Goal: Use online tool/utility: Utilize a website feature to perform a specific function

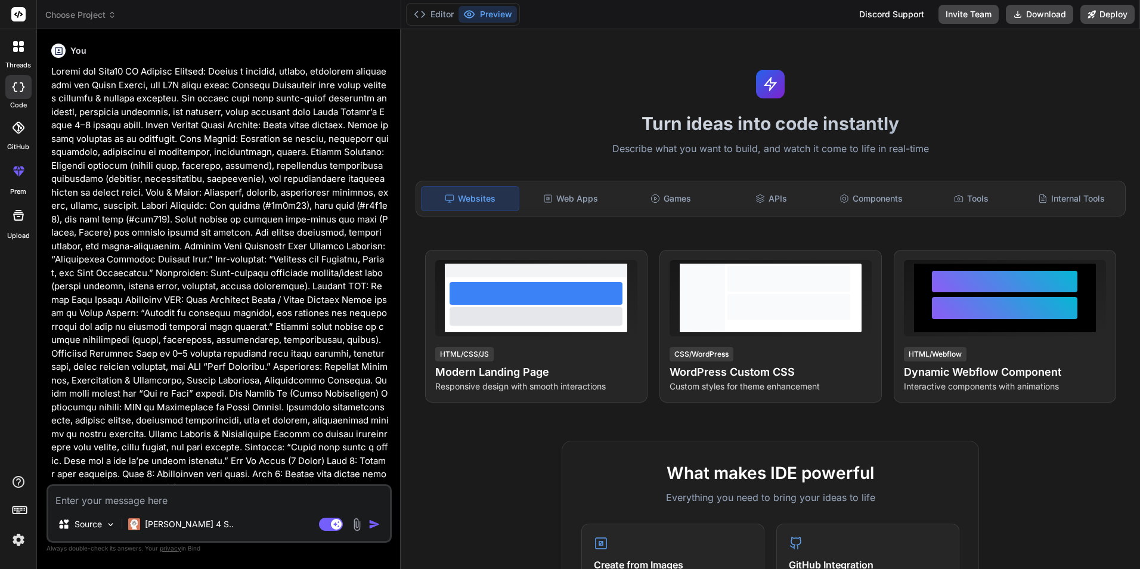
type textarea "x"
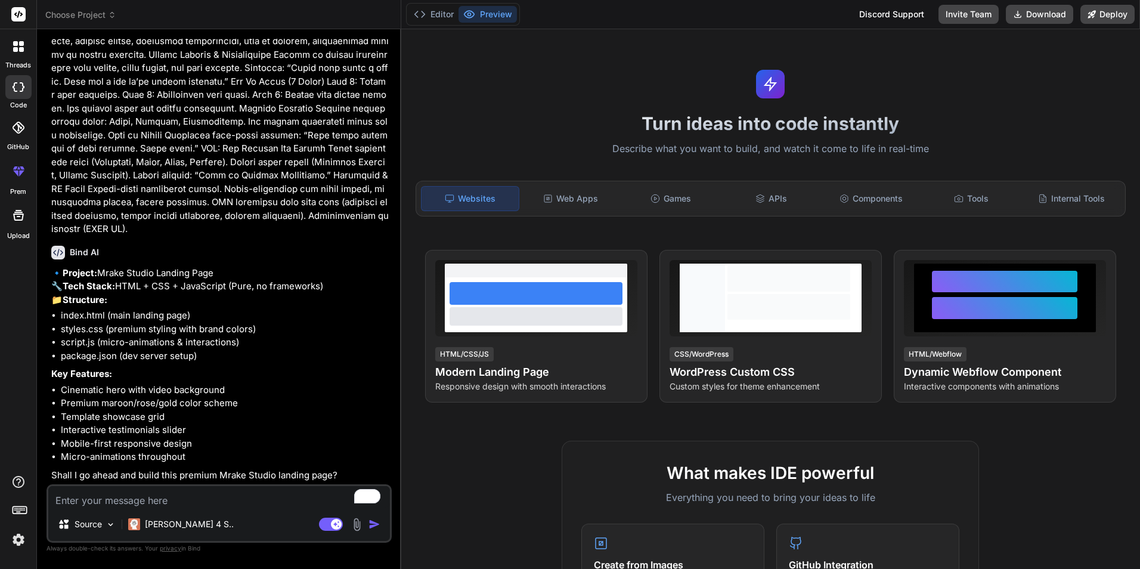
scroll to position [392, 0]
click at [241, 493] on textarea "To enrich screen reader interactions, please activate Accessibility in Grammarl…" at bounding box center [219, 496] width 342 height 21
type textarea "y"
type textarea "x"
type textarea "ye"
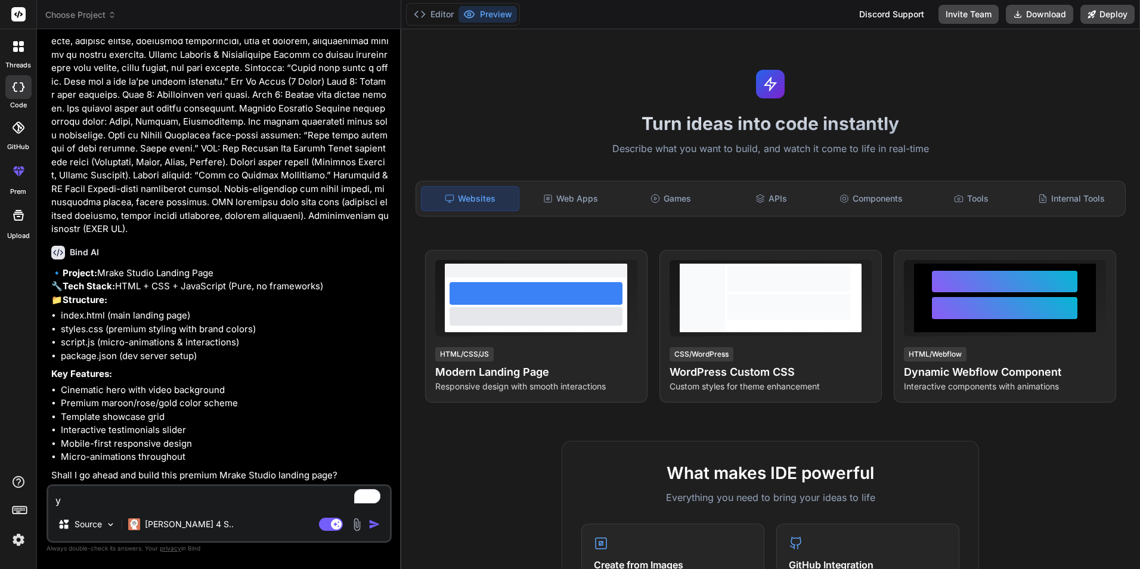
type textarea "x"
type textarea "yes"
type textarea "x"
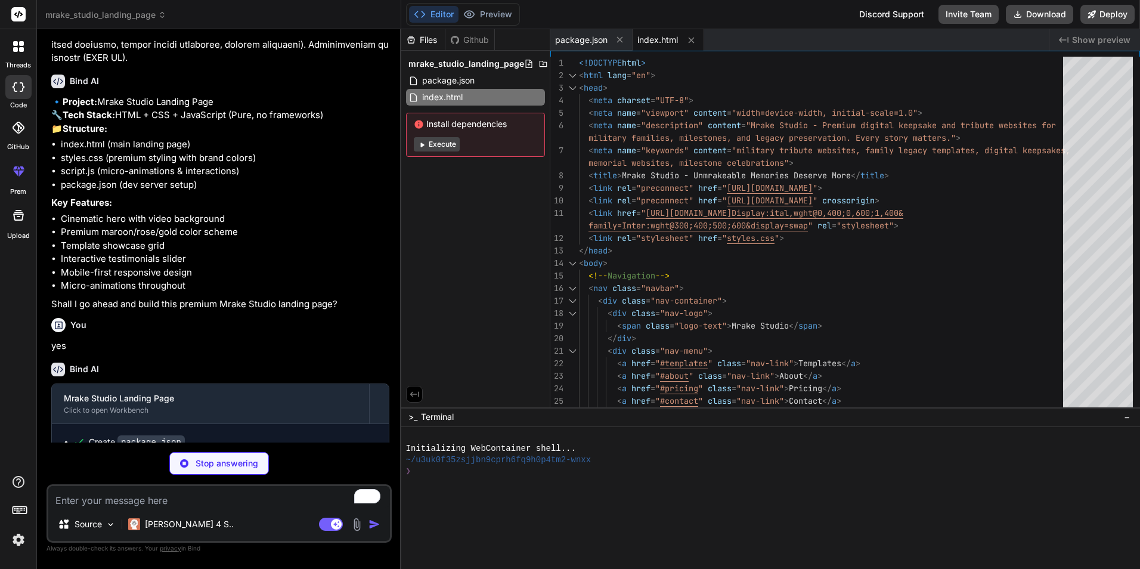
scroll to position [618, 0]
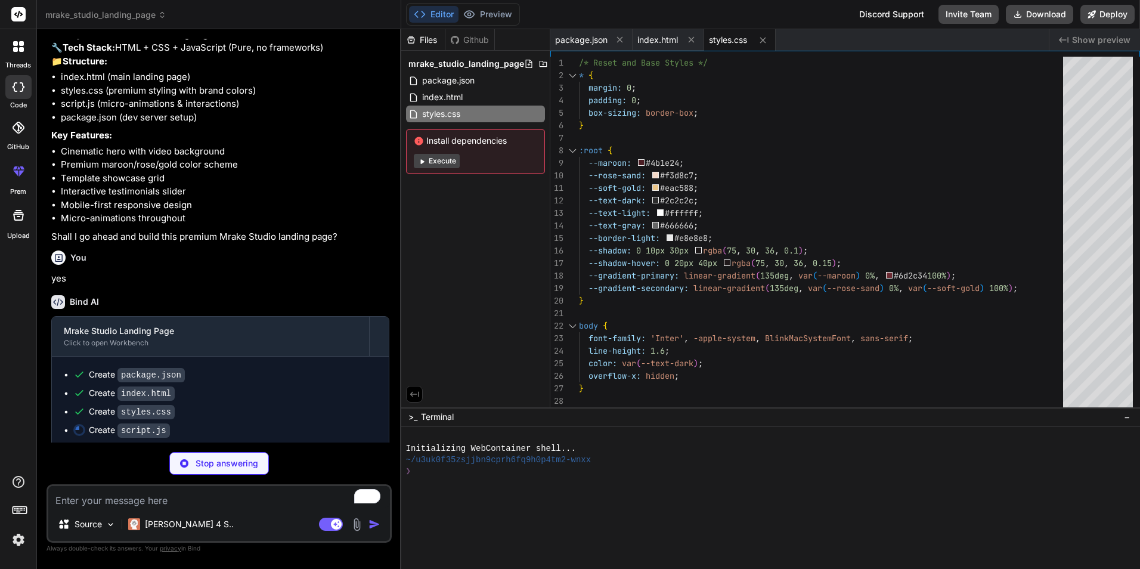
type textarea "x"
type textarea "document.querySelectorAll('.template-btn').forEach(button => { button.addEventL…"
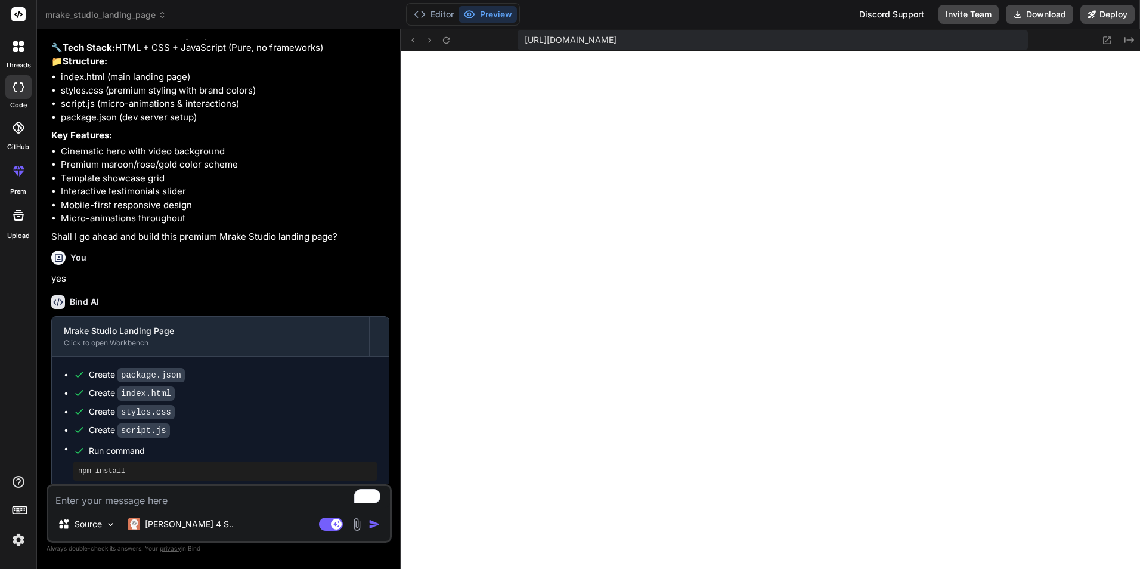
scroll to position [521, 0]
click at [418, 17] on icon at bounding box center [420, 14] width 12 height 12
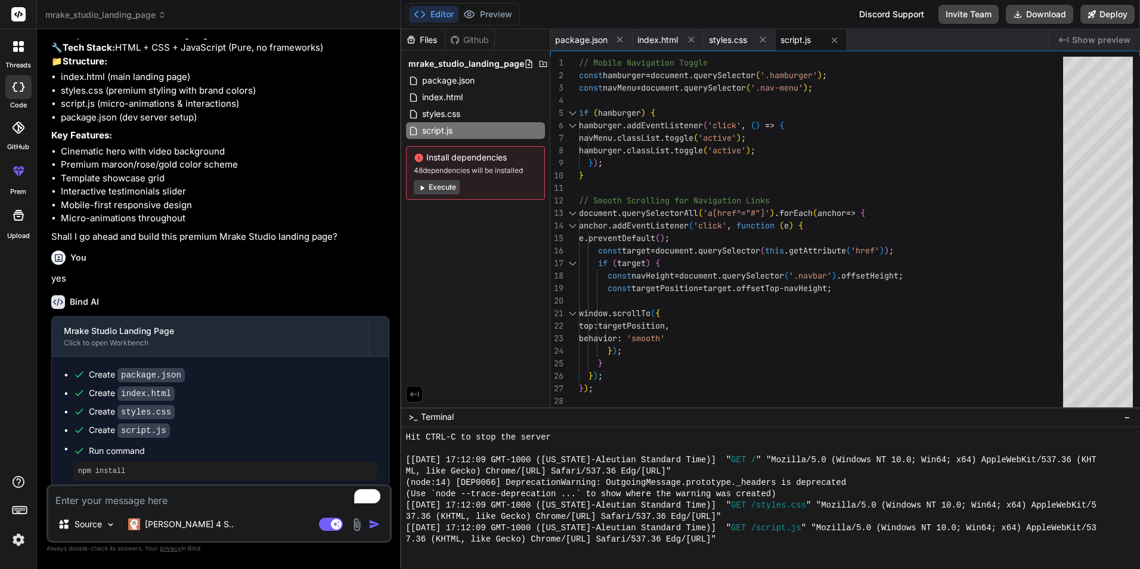
click at [453, 187] on button "Execute" at bounding box center [437, 187] width 46 height 14
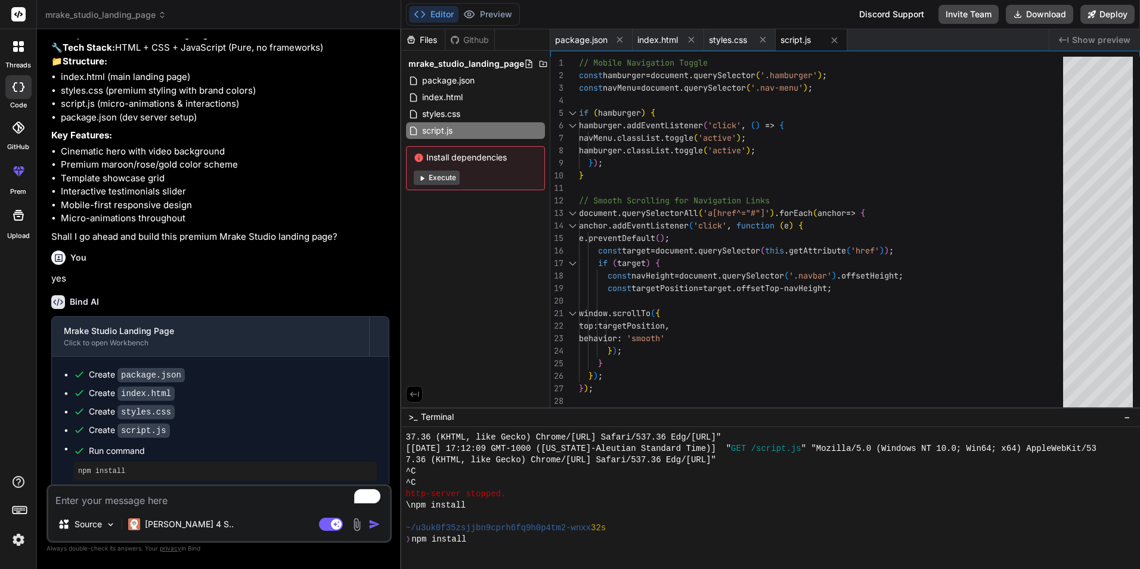
scroll to position [680, 0]
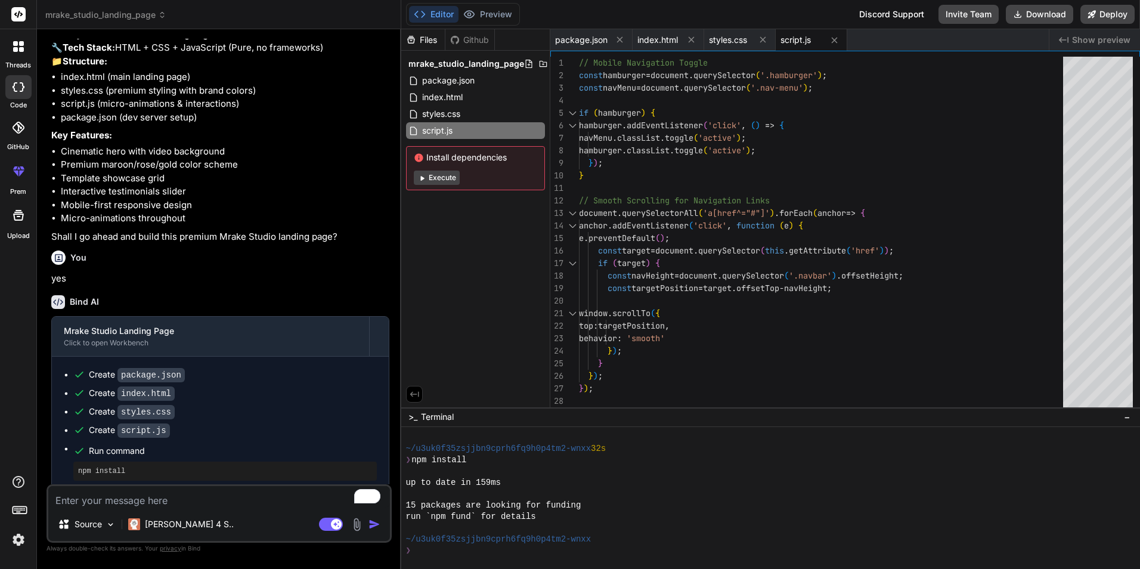
type textarea "x"
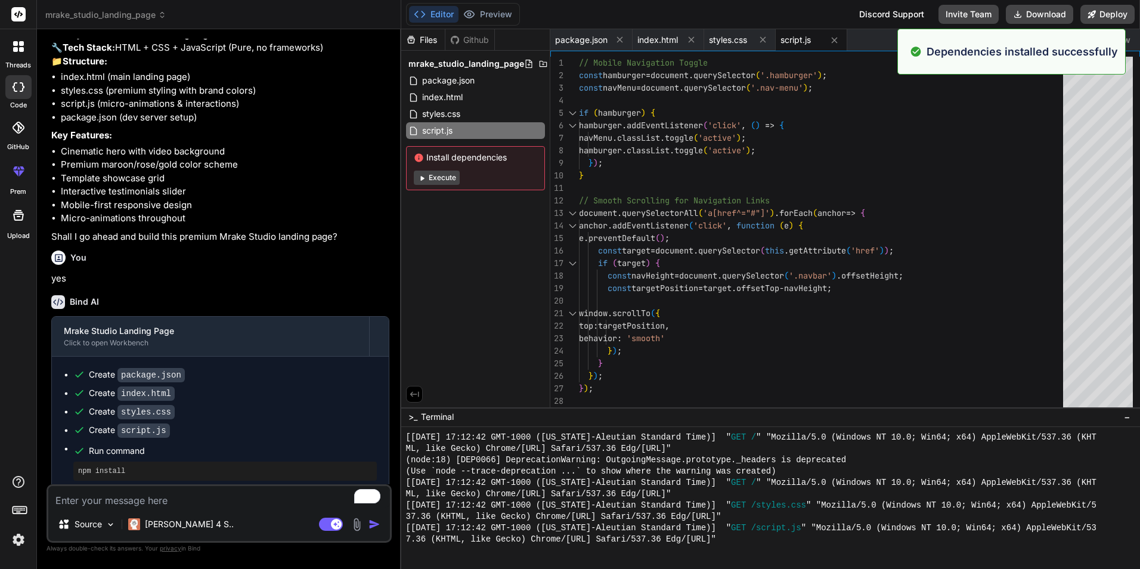
scroll to position [1122, 0]
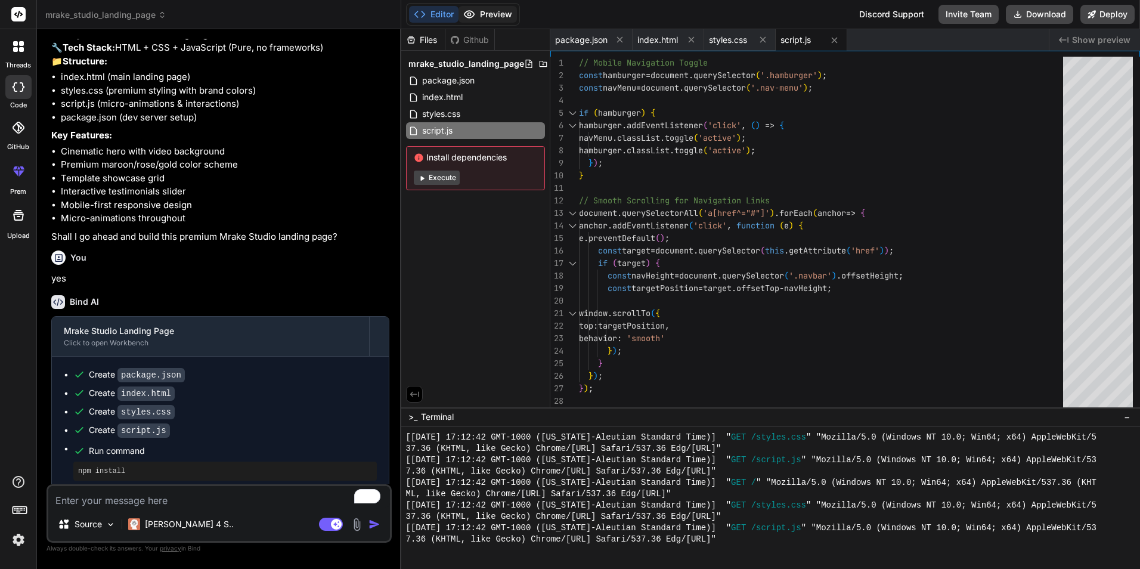
click at [484, 15] on button "Preview" at bounding box center [488, 14] width 58 height 17
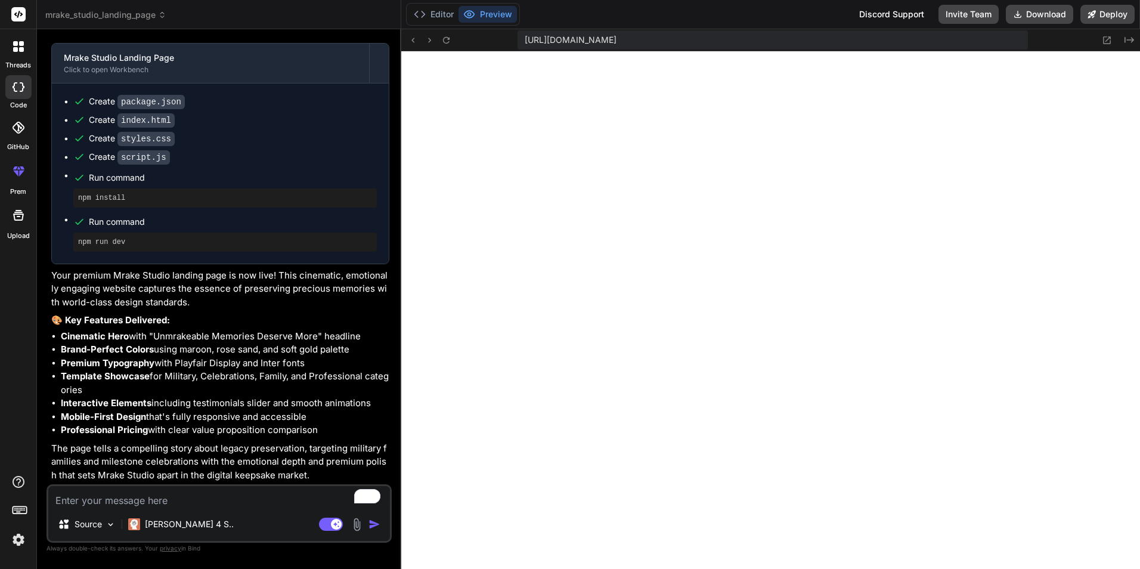
scroll to position [903, 0]
click at [1107, 39] on icon at bounding box center [1107, 40] width 8 height 8
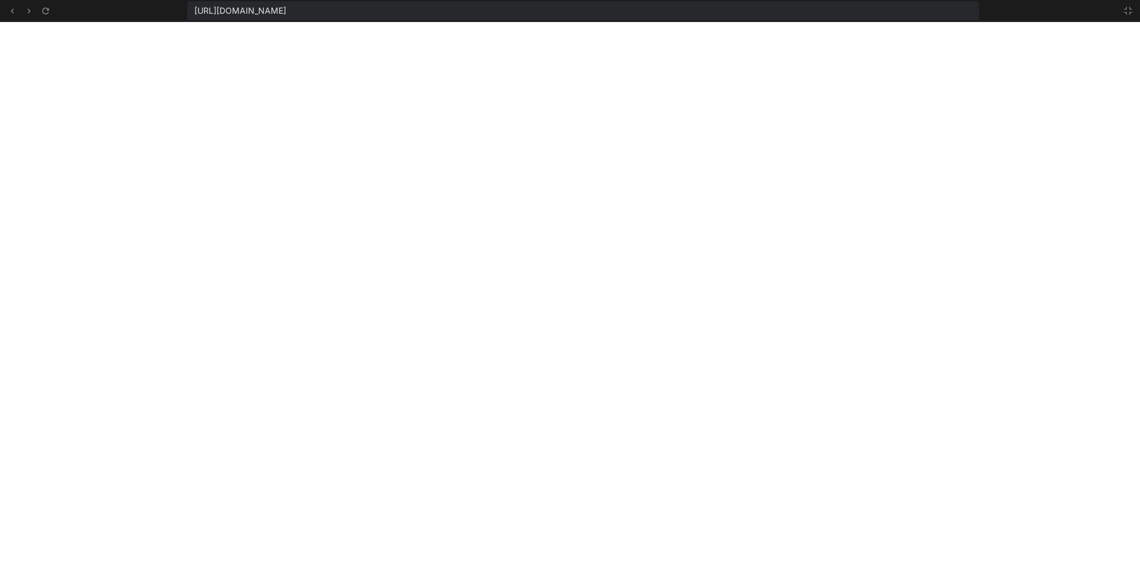
scroll to position [1190, 0]
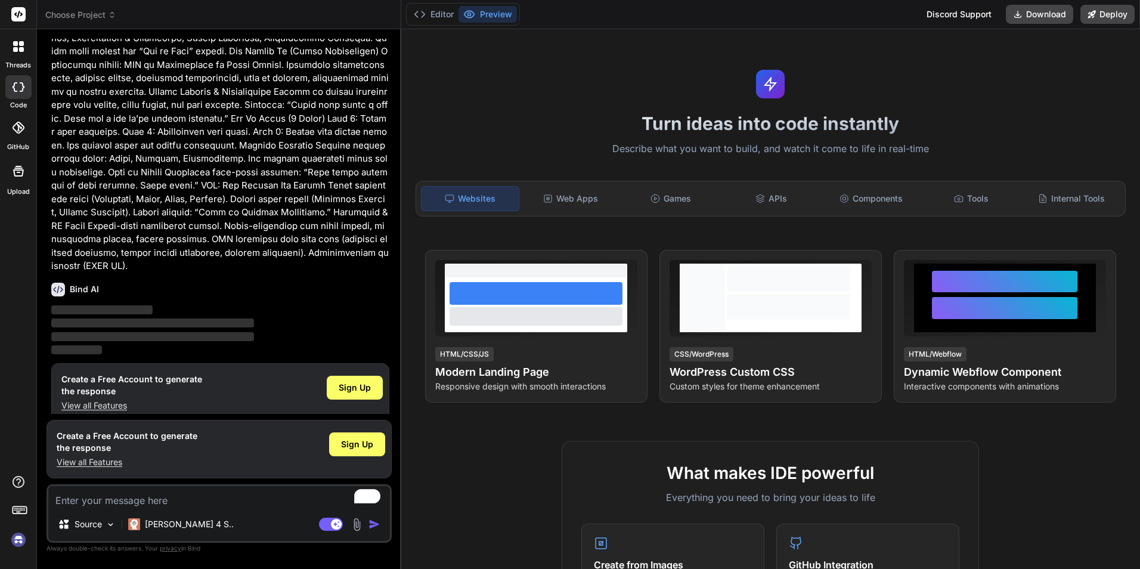
scroll to position [283, 0]
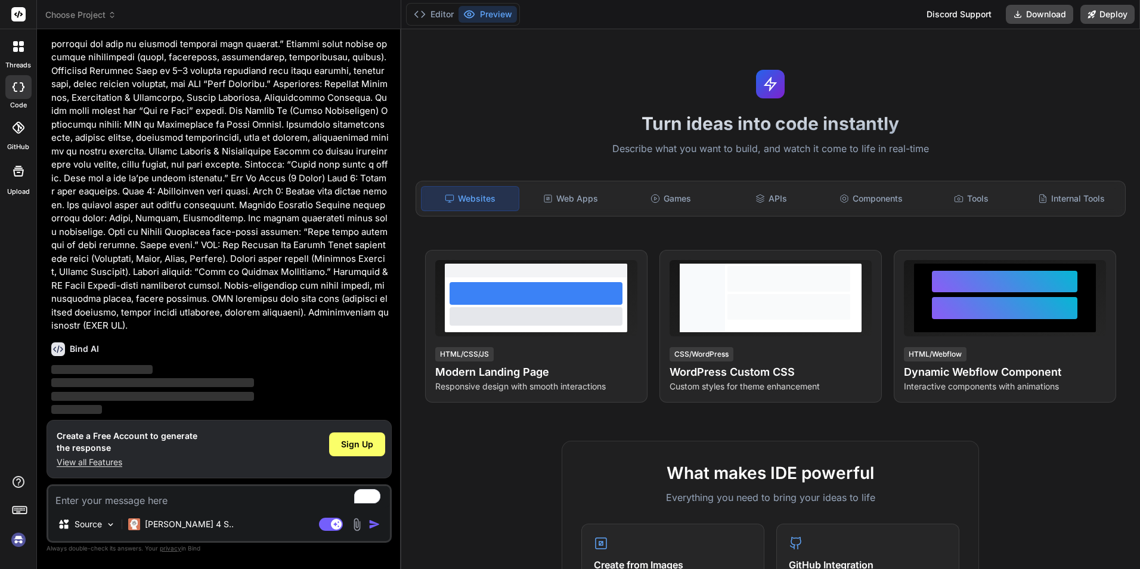
click at [22, 540] on img at bounding box center [18, 539] width 20 height 20
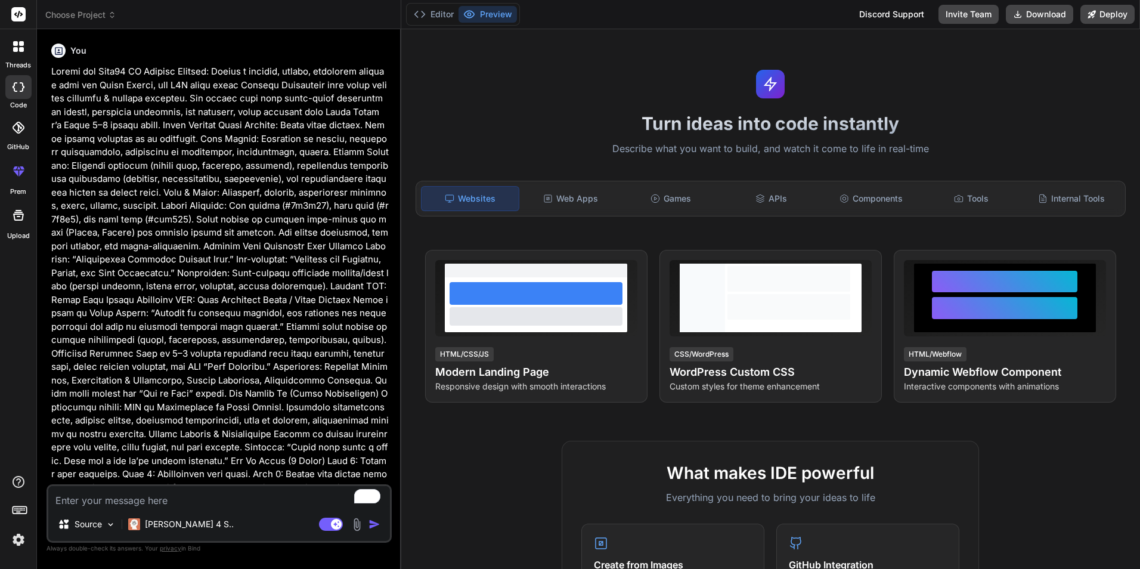
scroll to position [202, 0]
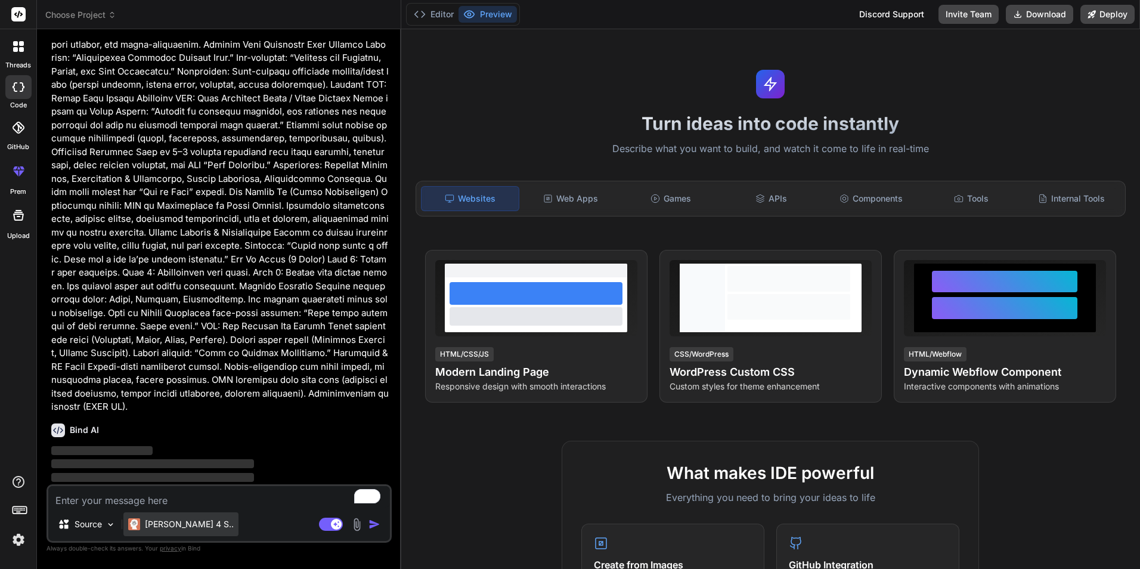
click at [174, 527] on p "[PERSON_NAME] 4 S.." at bounding box center [189, 524] width 89 height 12
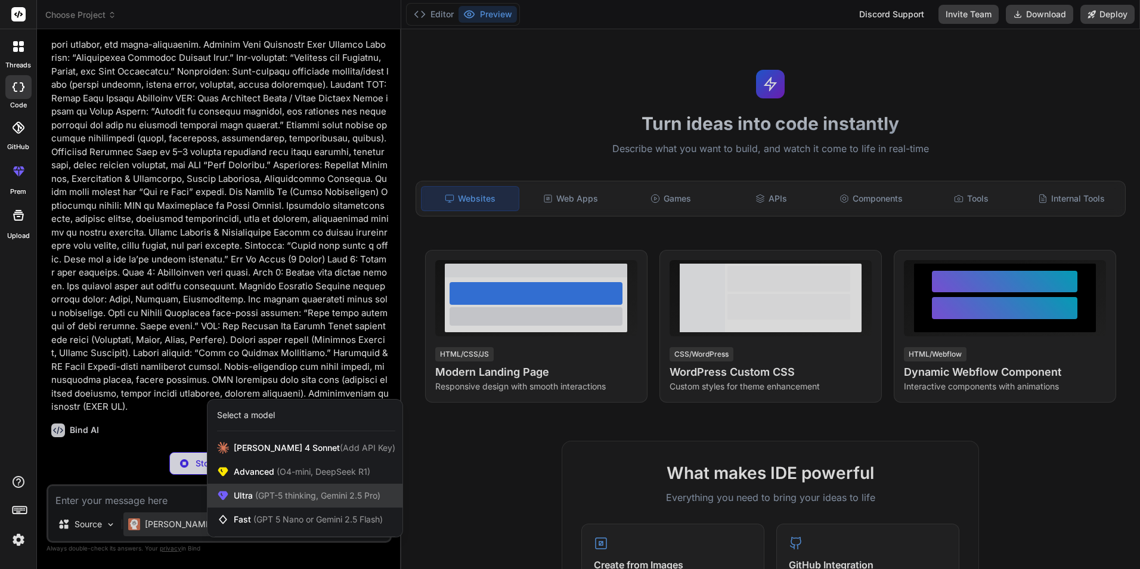
click at [257, 498] on span "(GPT-5 thinking, Gemini 2.5 Pro)" at bounding box center [317, 495] width 128 height 10
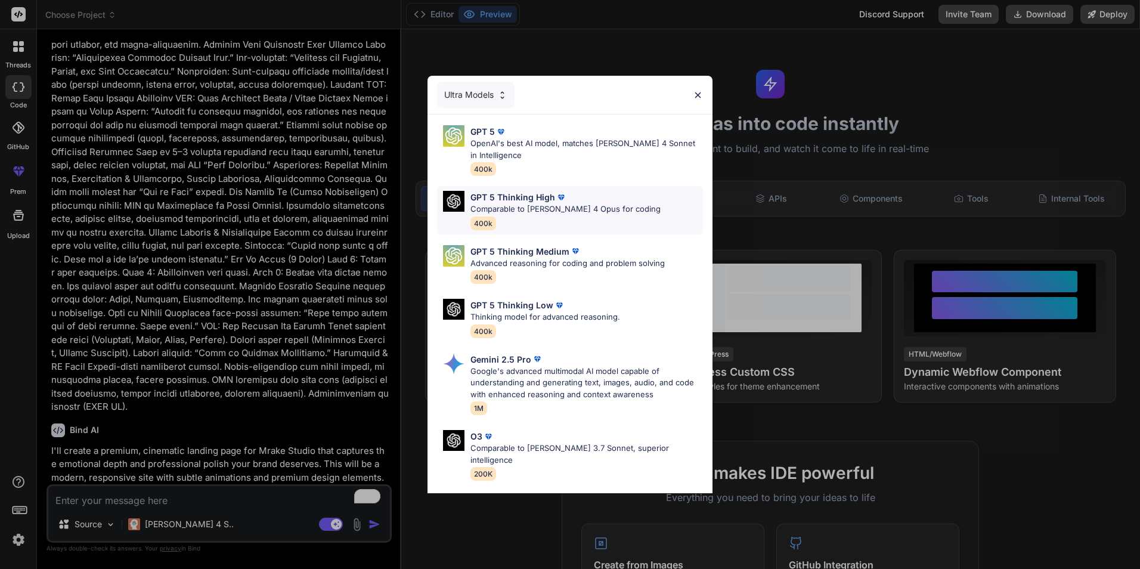
click at [549, 210] on p "Comparable to [PERSON_NAME] 4 Opus for coding" at bounding box center [565, 209] width 190 height 12
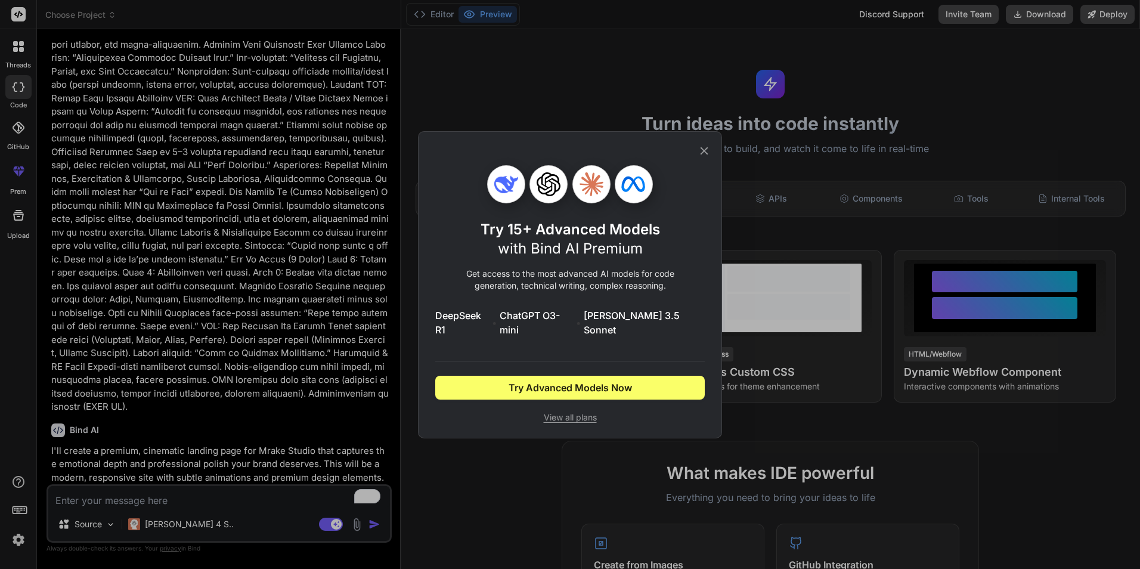
click at [699, 156] on icon at bounding box center [704, 150] width 13 height 13
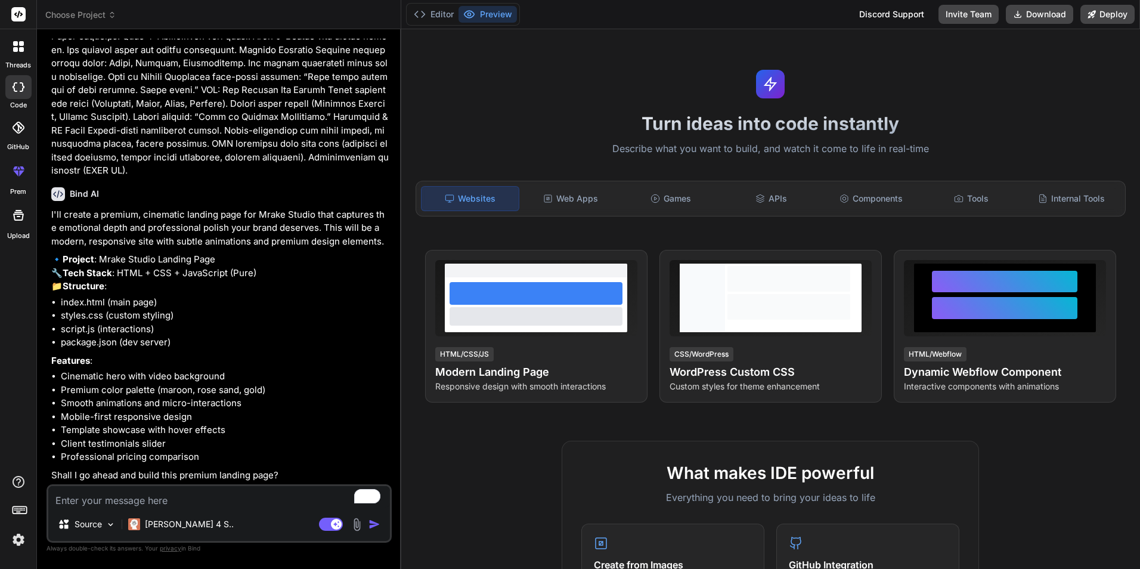
scroll to position [451, 0]
click at [85, 527] on p "Source" at bounding box center [88, 524] width 27 height 12
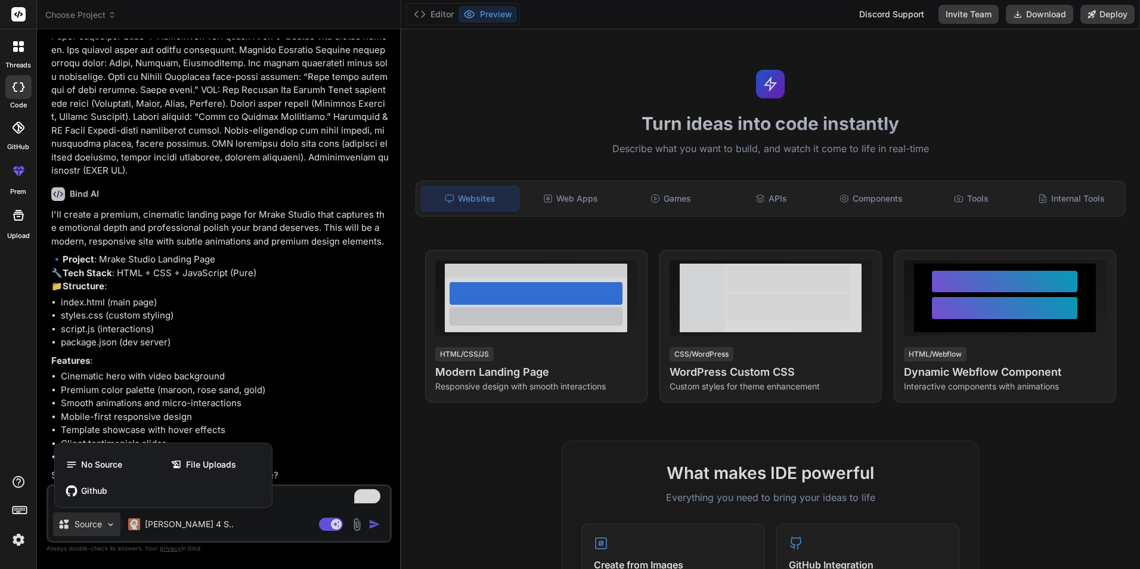
click at [85, 527] on div at bounding box center [570, 284] width 1140 height 569
type textarea "x"
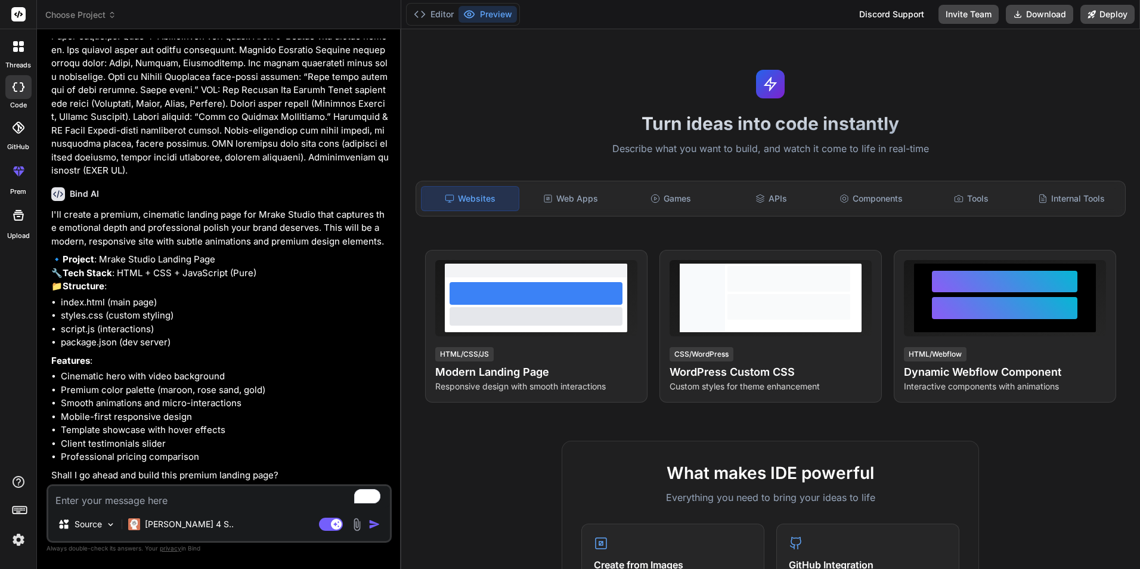
click at [373, 529] on img "button" at bounding box center [374, 524] width 12 height 12
click at [369, 525] on img "button" at bounding box center [374, 524] width 12 height 12
click at [261, 494] on textarea "To enrich screen reader interactions, please activate Accessibility in Grammarl…" at bounding box center [219, 496] width 342 height 21
type textarea "y"
type textarea "x"
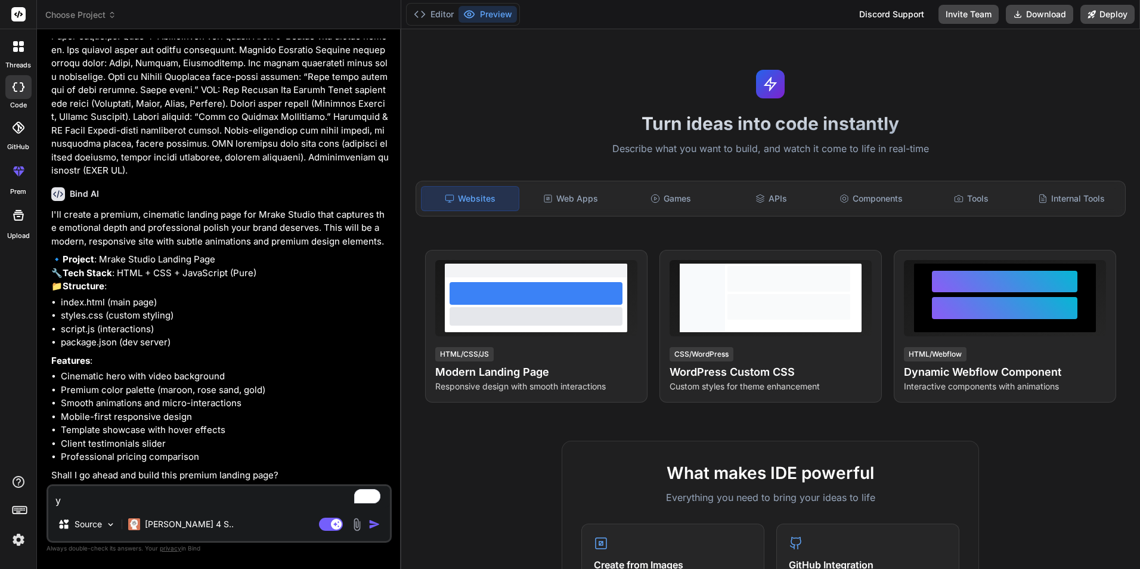
type textarea "ye"
type textarea "x"
type textarea "yes"
type textarea "x"
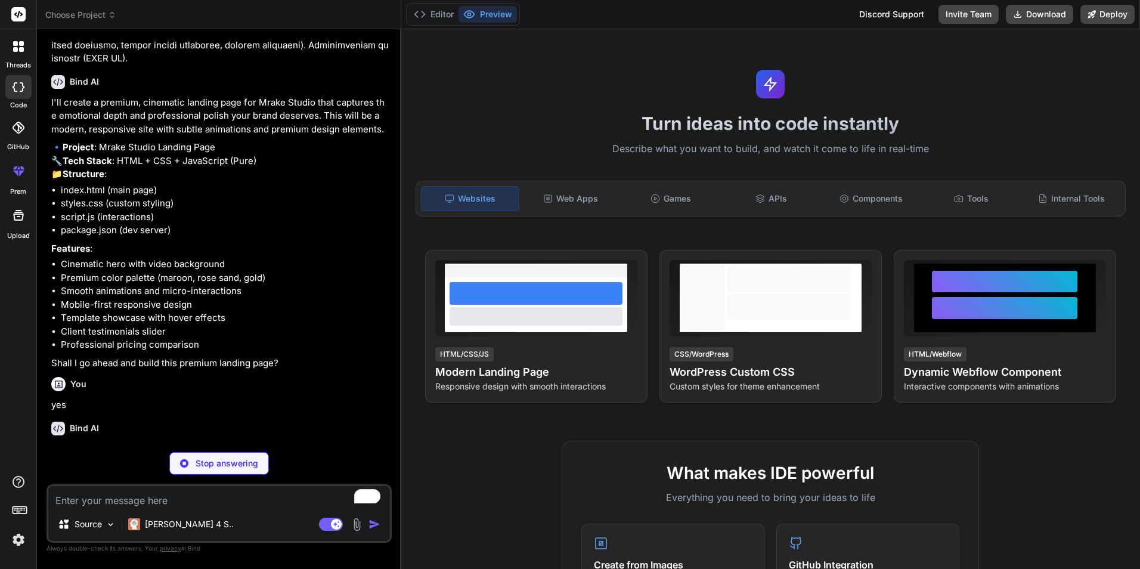
scroll to position [575, 0]
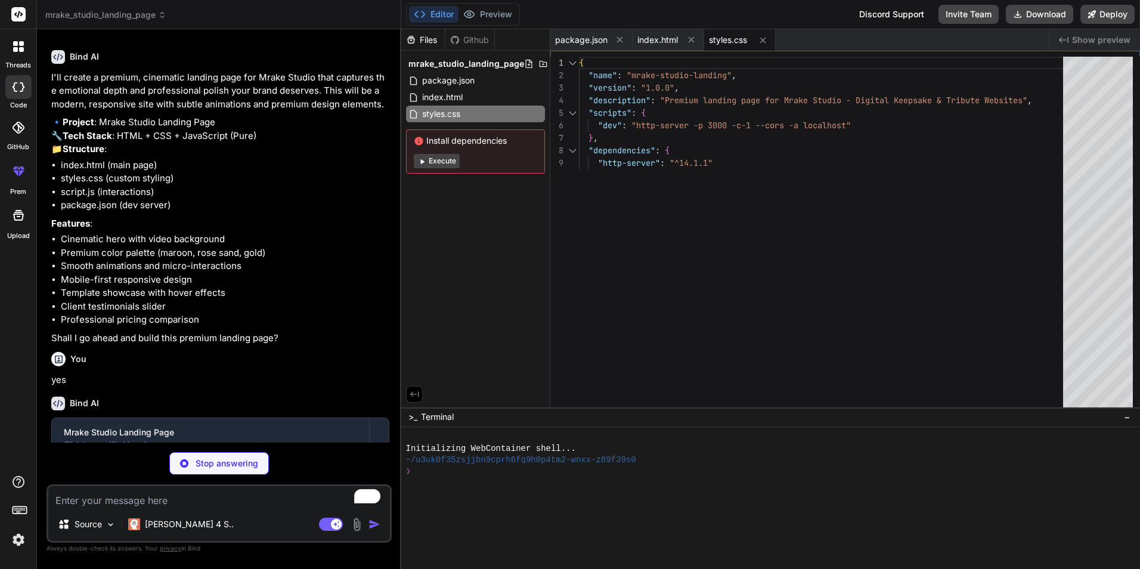
type textarea "x"
type textarea "document.querySelectorAll('.template-btn').forEach(button => { button.addEventL…"
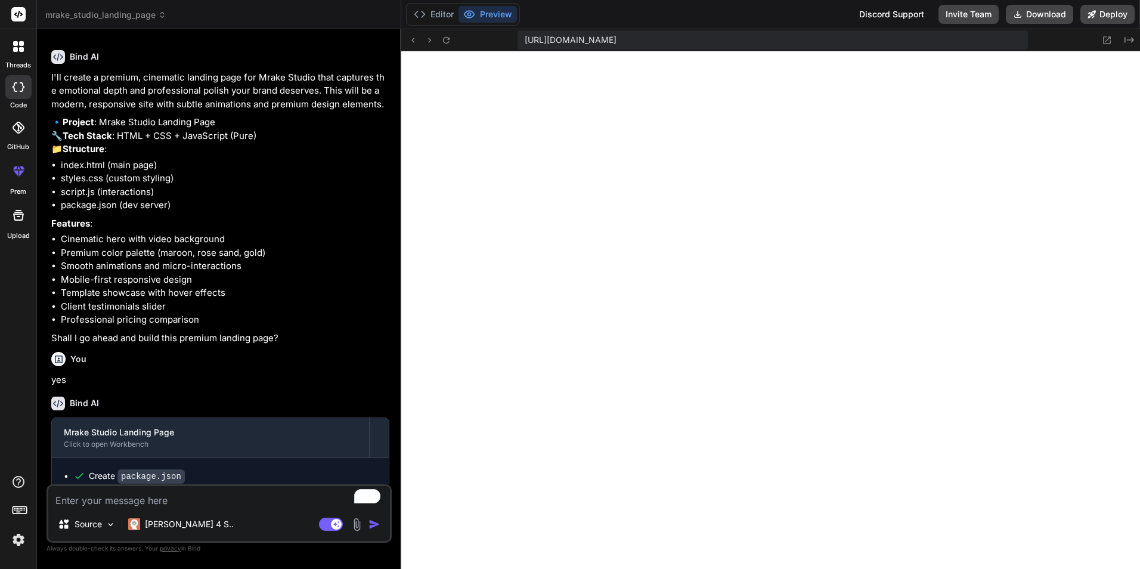
scroll to position [521, 0]
click at [100, 506] on textarea "To enrich screen reader interactions, please activate Accessibility in Grammarl…" at bounding box center [219, 496] width 342 height 21
drag, startPoint x: 110, startPoint y: 501, endPoint x: 1106, endPoint y: 41, distance: 1097.8
click at [1106, 41] on icon at bounding box center [1107, 40] width 8 height 8
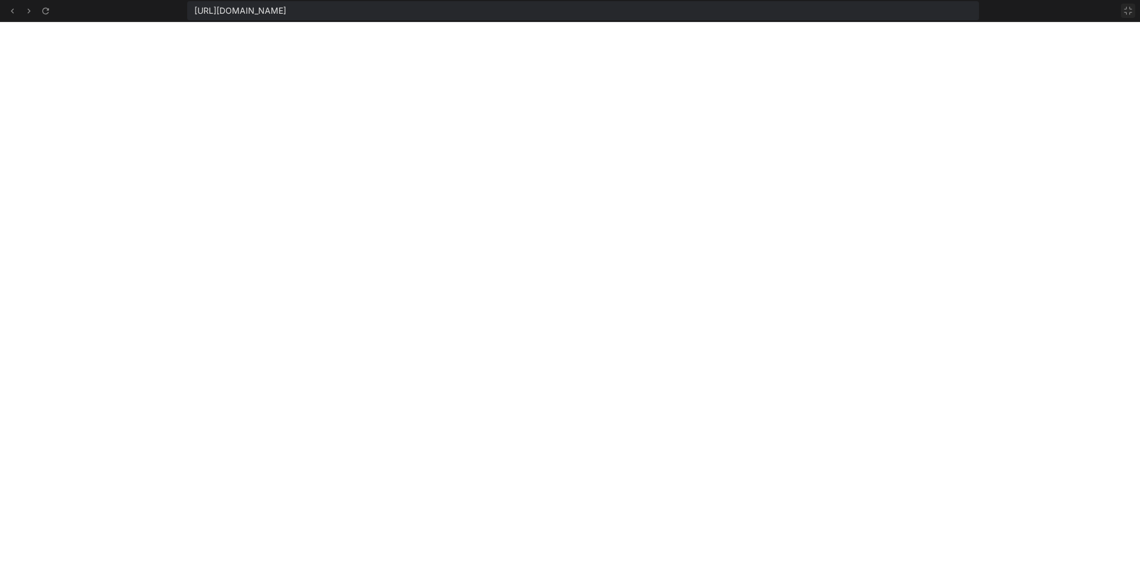
click at [1125, 10] on icon at bounding box center [1128, 11] width 10 height 10
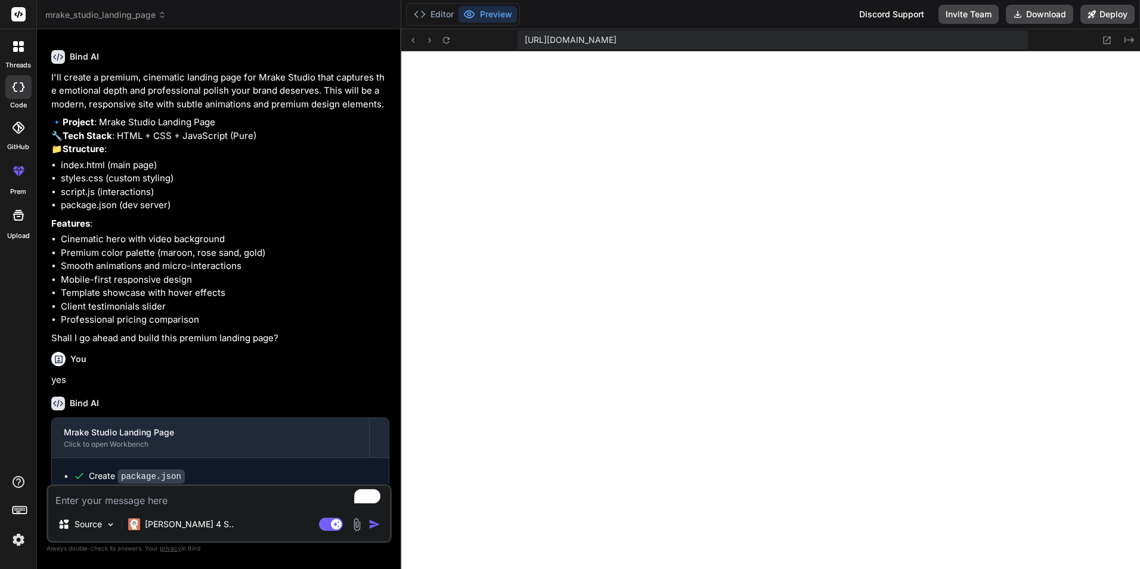
scroll to position [657, 0]
click at [1131, 41] on icon "Created with Pixso." at bounding box center [1130, 40] width 10 height 10
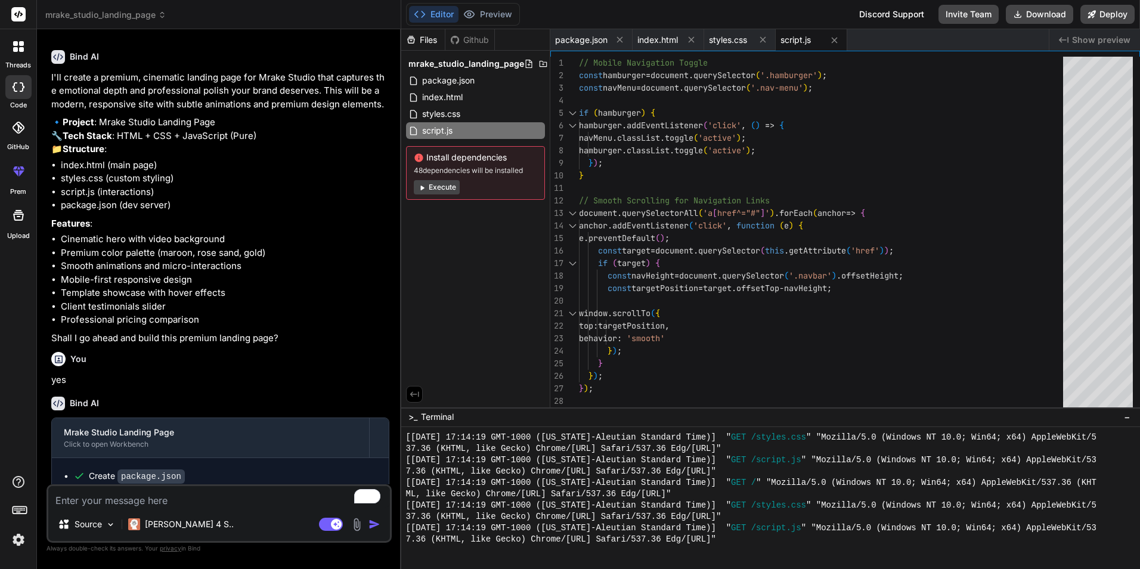
click at [436, 190] on button "Execute" at bounding box center [437, 187] width 46 height 14
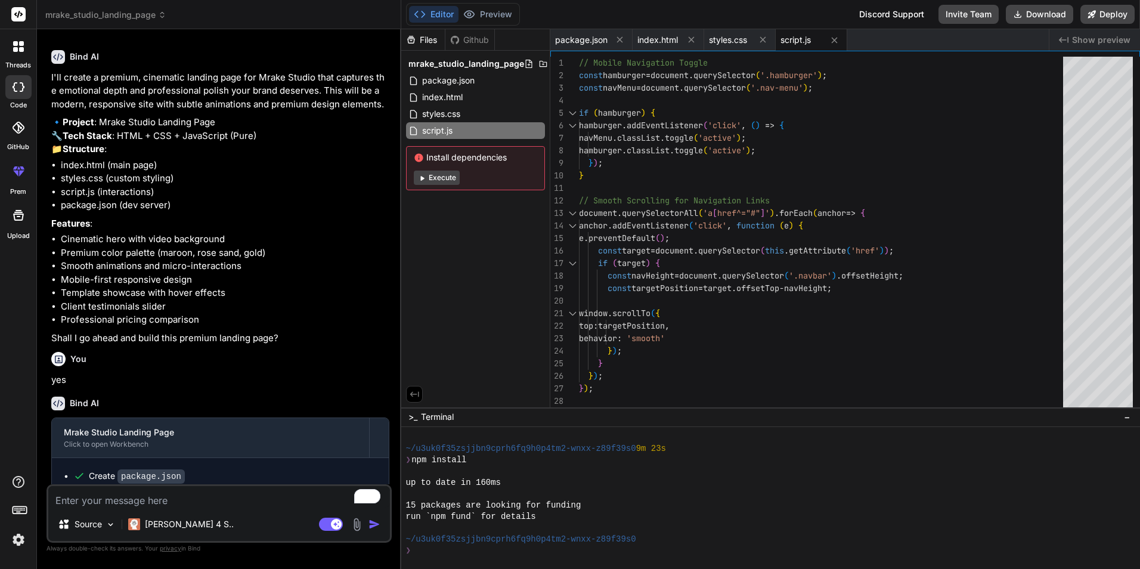
scroll to position [816, 0]
type textarea "x"
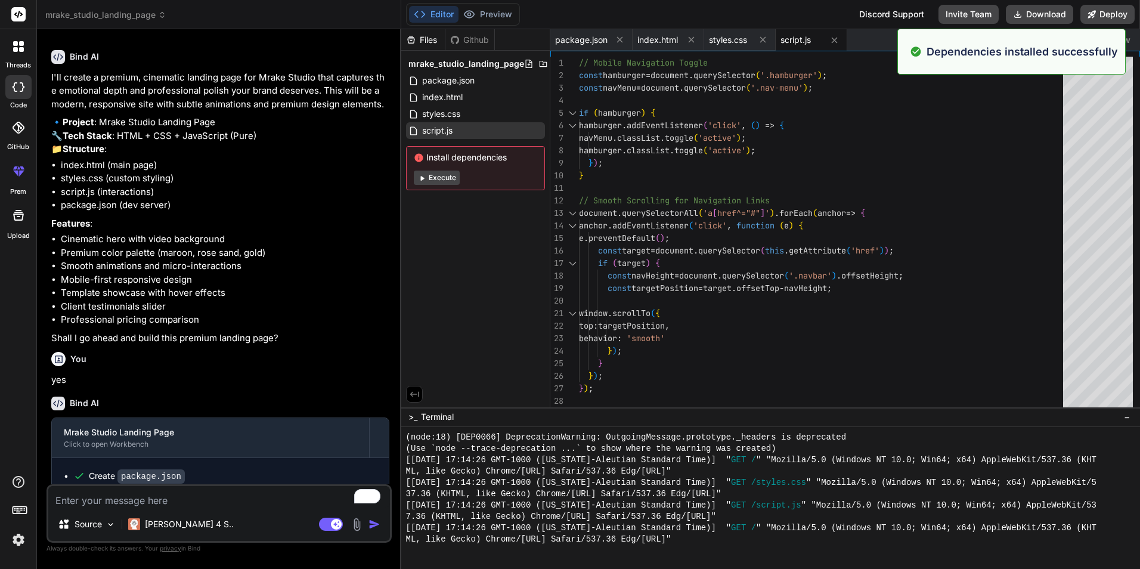
scroll to position [1258, 0]
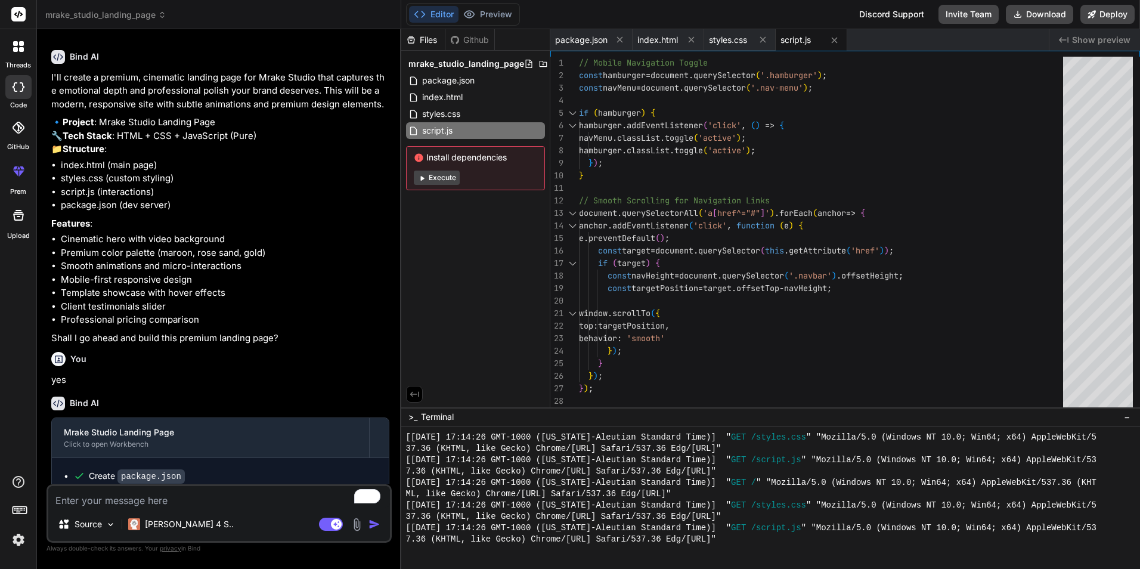
click at [459, 37] on div "Github" at bounding box center [469, 40] width 49 height 12
click at [488, 17] on button "Preview" at bounding box center [488, 14] width 58 height 17
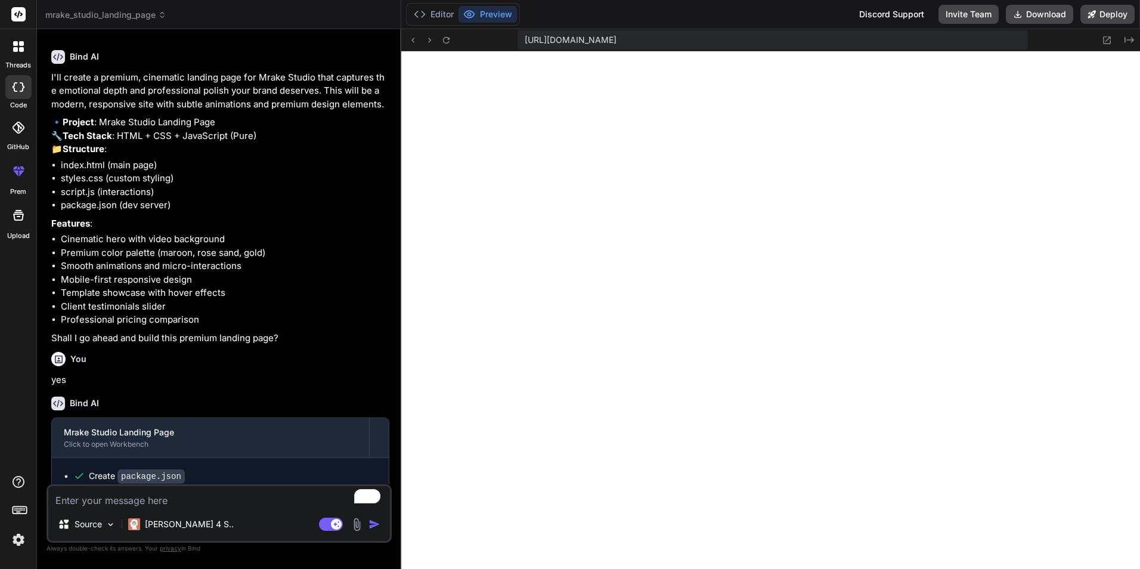
click at [143, 498] on textarea "To enrich screen reader interactions, please activate Accessibility in Grammarl…" at bounding box center [219, 496] width 342 height 21
type textarea "m"
type textarea "x"
type textarea "ma"
type textarea "x"
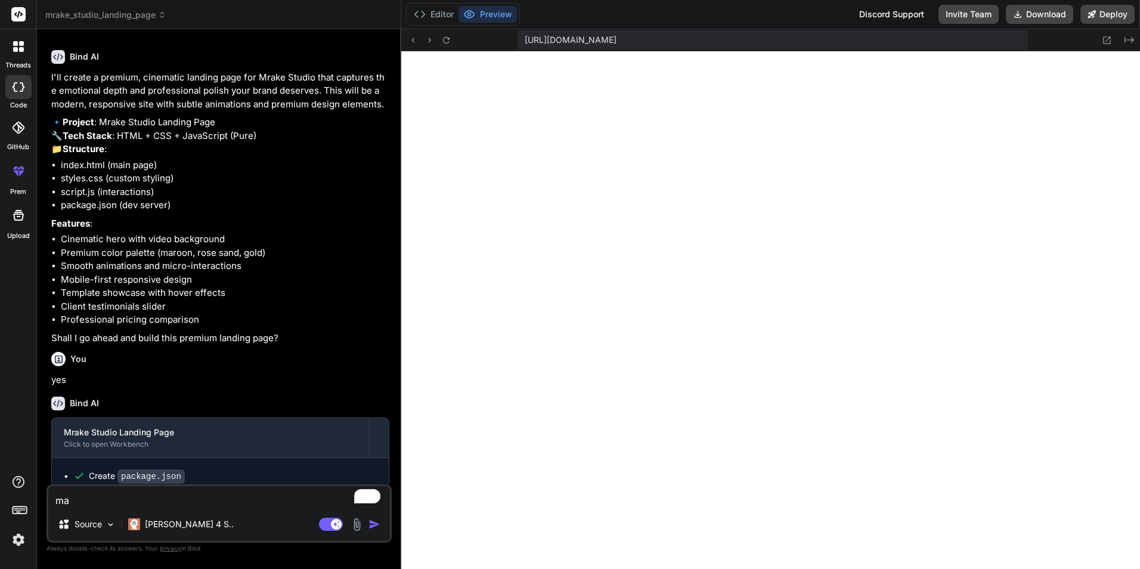
type textarea "mak"
type textarea "x"
type textarea "make"
type textarea "x"
type textarea "make"
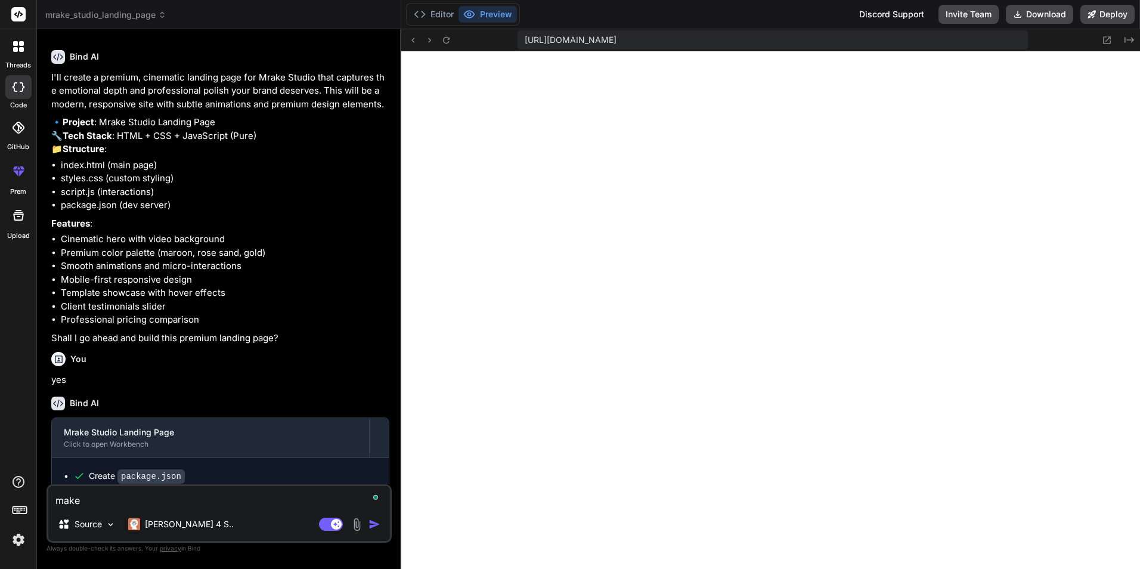
type textarea "x"
type textarea "make s"
type textarea "x"
type textarea "make su"
type textarea "x"
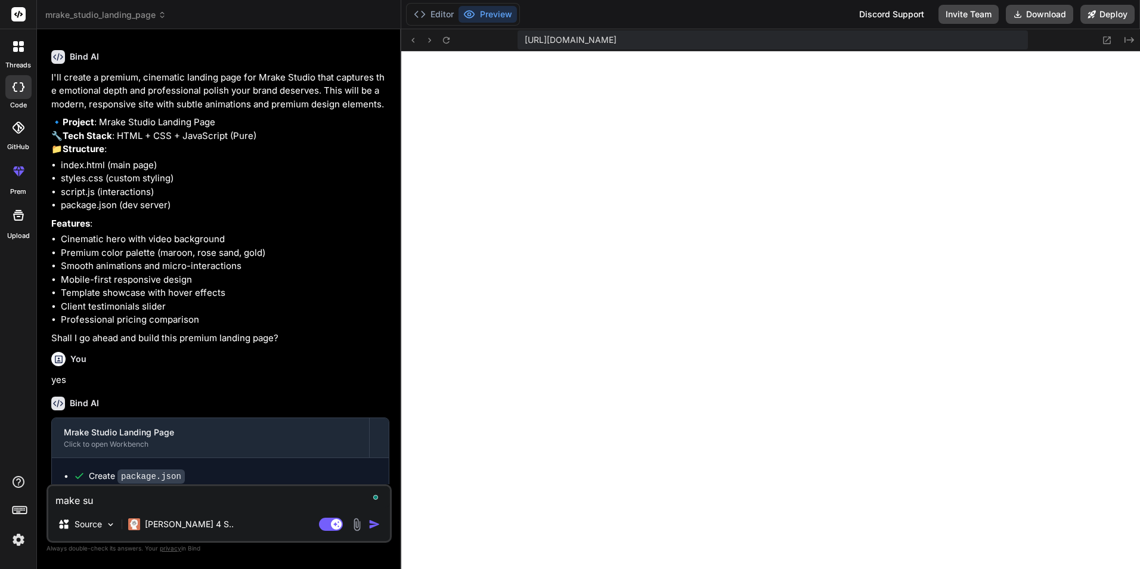
type textarea "make sur"
type textarea "x"
type textarea "make sure"
type textarea "x"
type textarea "make sure"
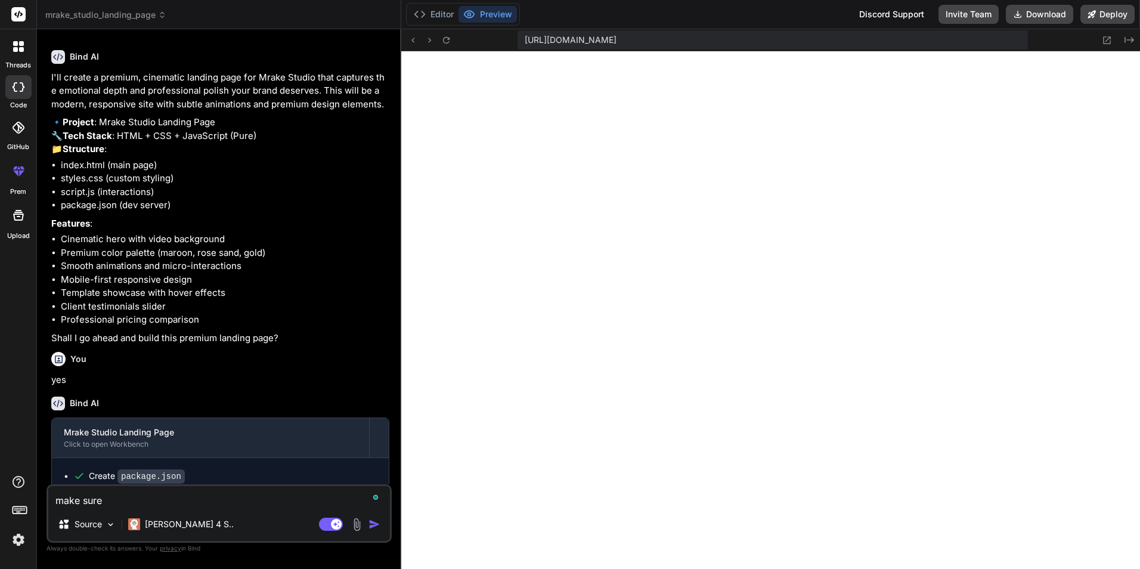
type textarea "x"
type textarea "make sure t"
type textarea "x"
type textarea "make sure th"
type textarea "x"
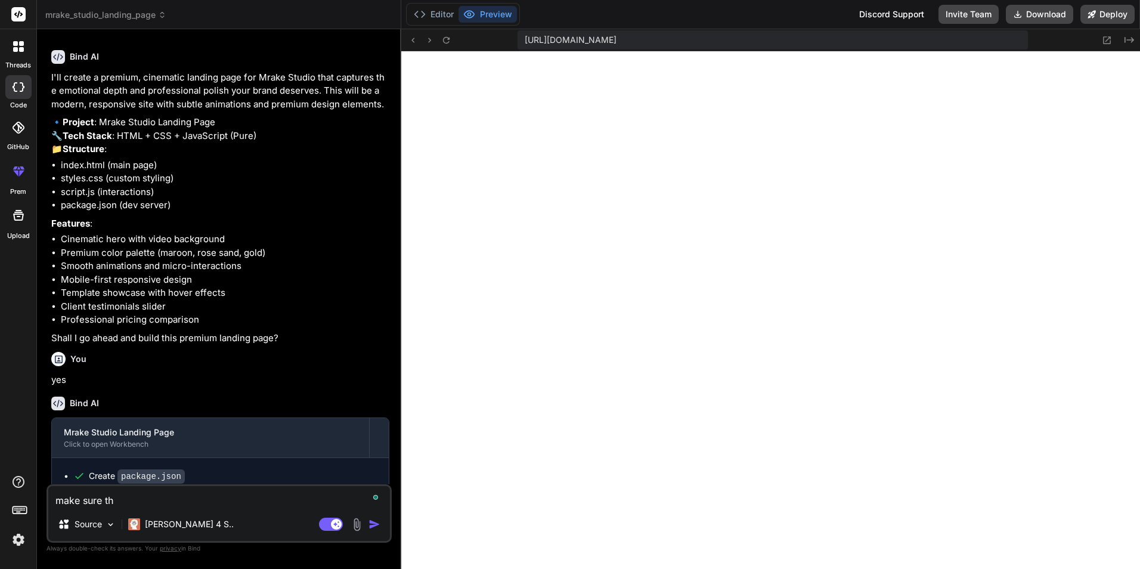
type textarea "make sure the"
type textarea "x"
type textarea "make sure the"
type textarea "x"
type textarea "make sure the a"
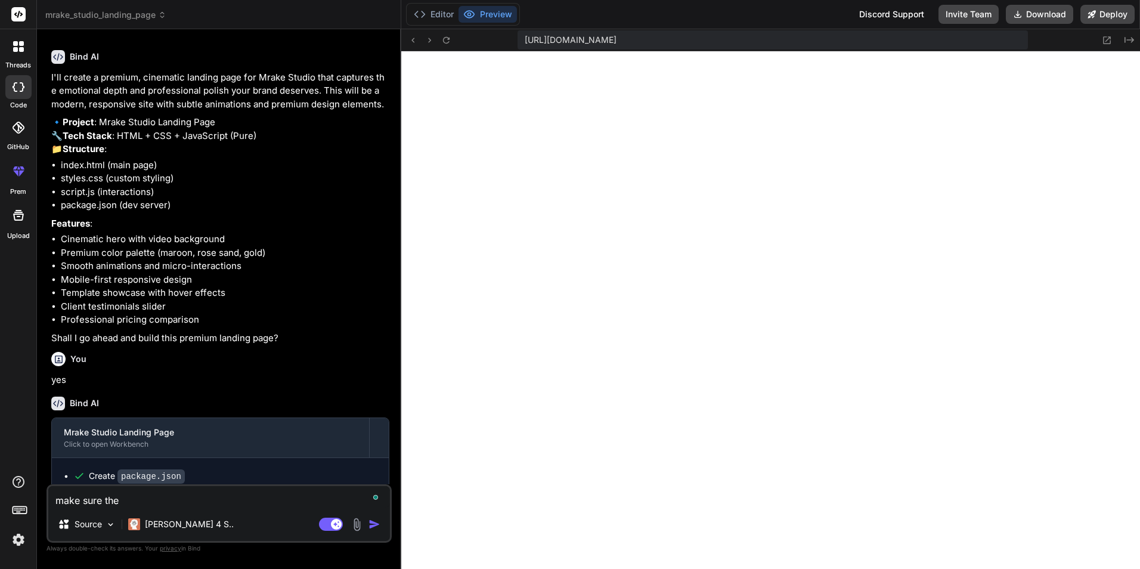
type textarea "x"
type textarea "make sure the ad"
type textarea "x"
type textarea "make sure the add"
type textarea "x"
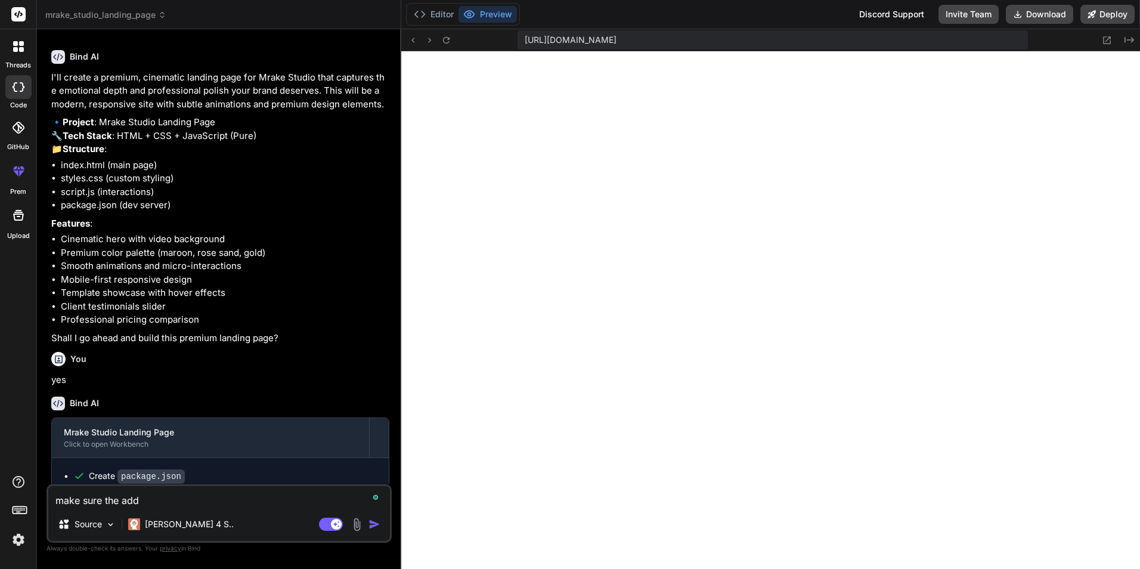
type textarea "make sure the add"
type textarea "x"
type textarea "make sure the add t"
type textarea "x"
type textarea "make sure the add to"
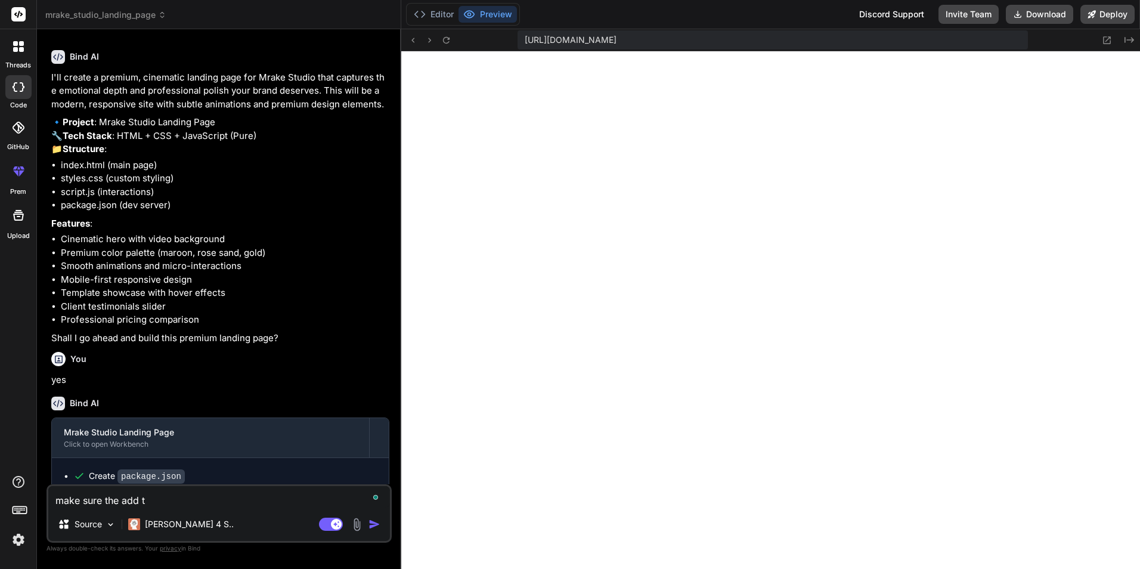
type textarea "x"
type textarea "make sure the add to"
type textarea "x"
type textarea "make sure the add to c"
type textarea "x"
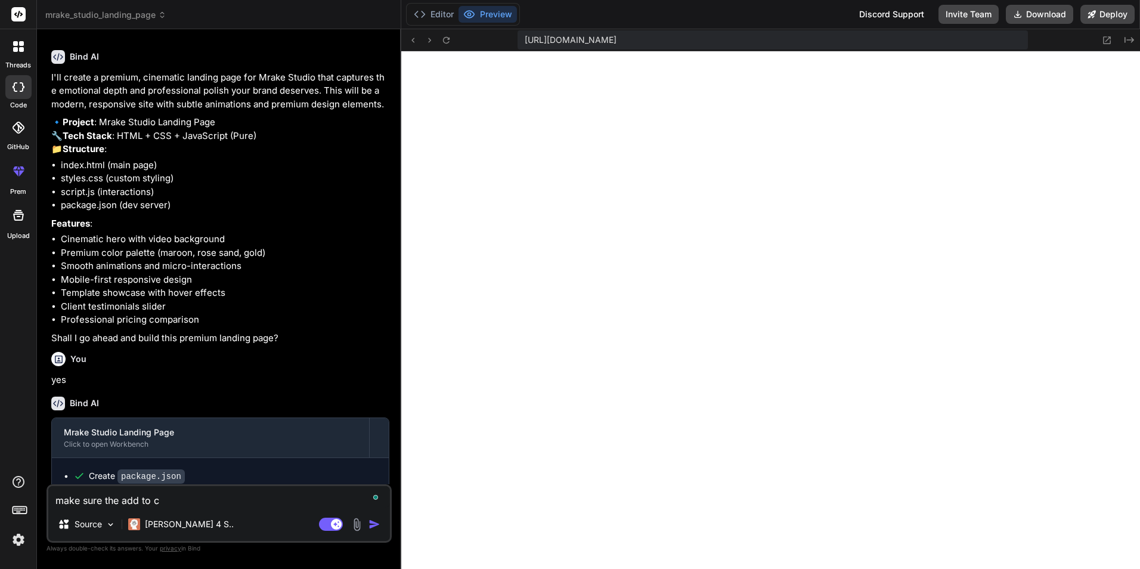
type textarea "make sure the add to ca"
type textarea "x"
type textarea "make sure the add to car"
type textarea "x"
type textarea "make sure the add to cart"
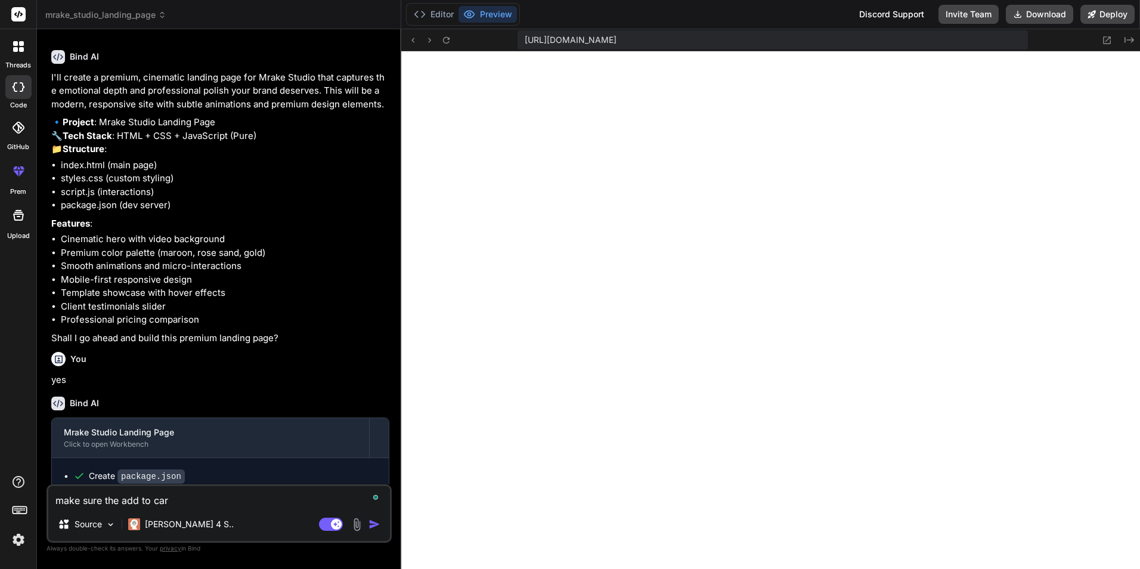
type textarea "x"
type textarea "make sure the add to cart"
type textarea "x"
type textarea "make sure the add to cart b"
type textarea "x"
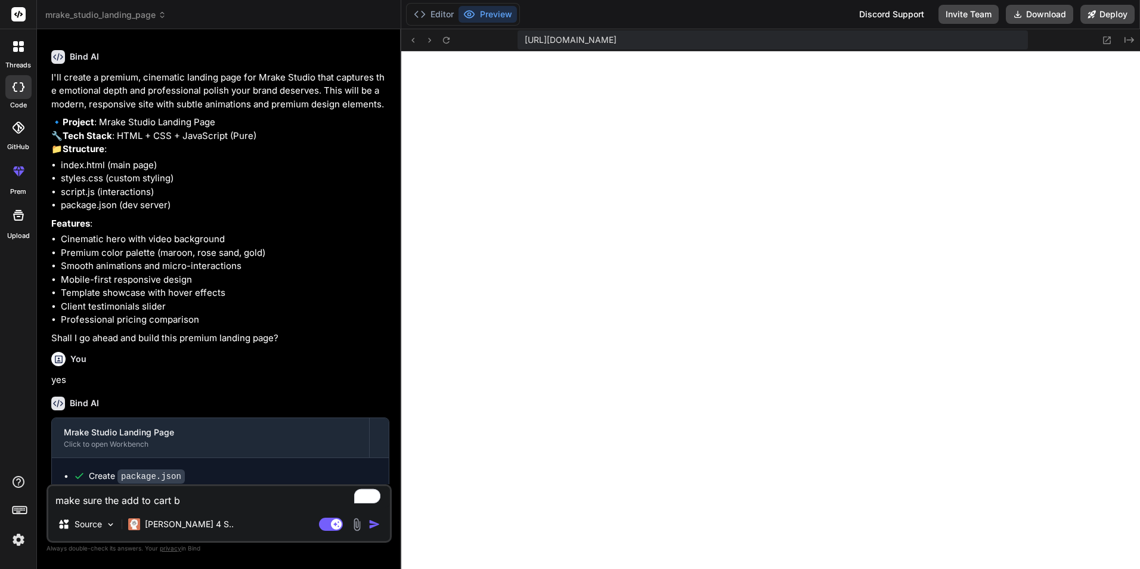
type textarea "make sure the add to cart bu"
type textarea "x"
type textarea "make sure the add to cart but"
type textarea "x"
type textarea "make sure the add to cart butt"
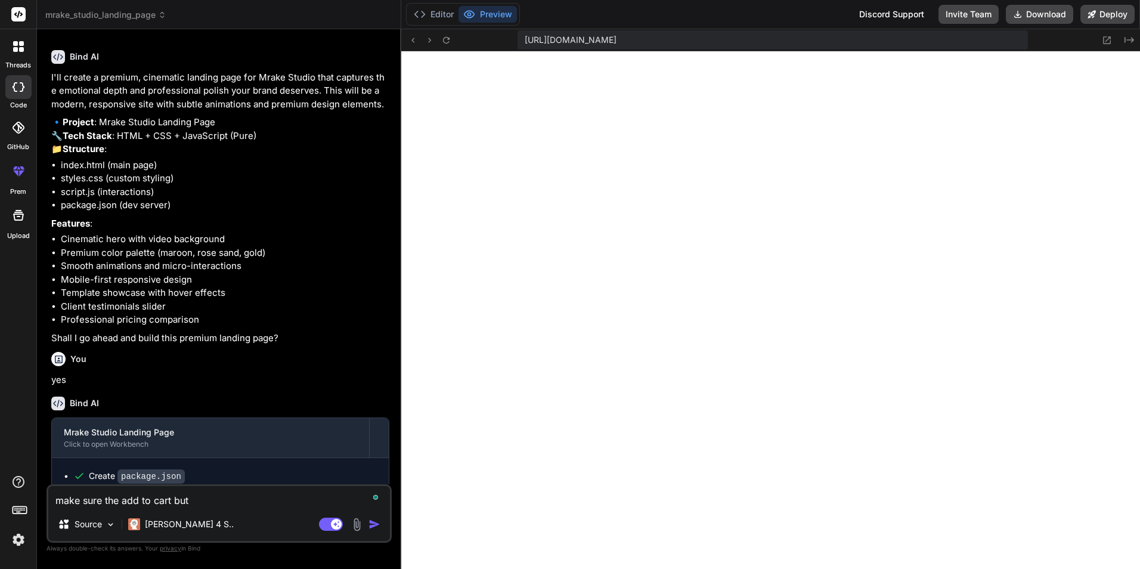
type textarea "x"
type textarea "make sure the add to cart butto"
type textarea "x"
type textarea "make sure the add to cart button"
type textarea "x"
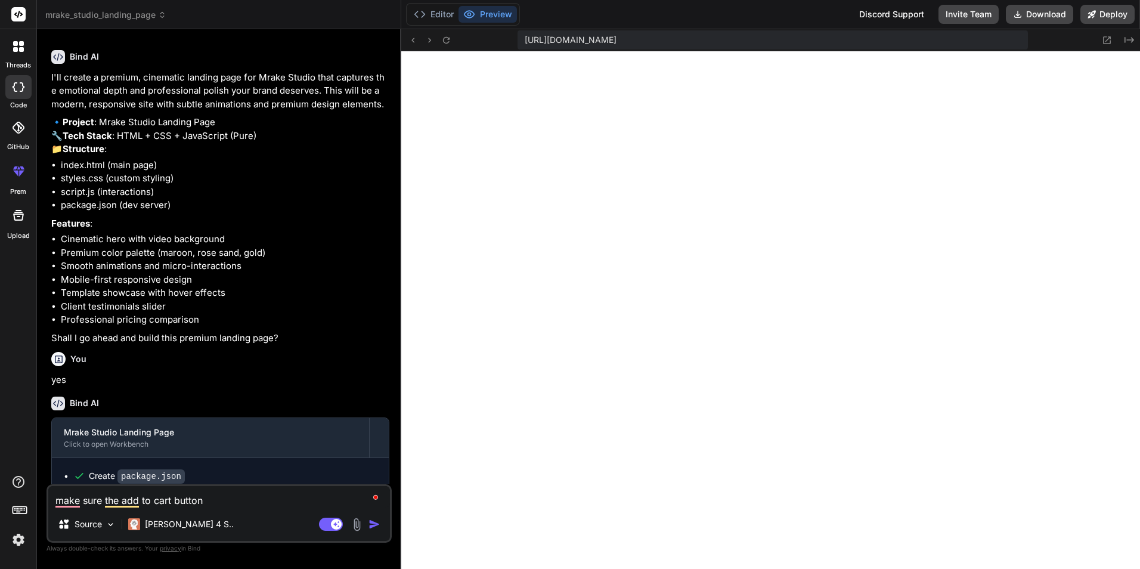
type textarea "make sure the add to cart button"
type textarea "x"
type textarea "make sure the add to cart button o"
type textarea "x"
type textarea "make sure the add to cart button on"
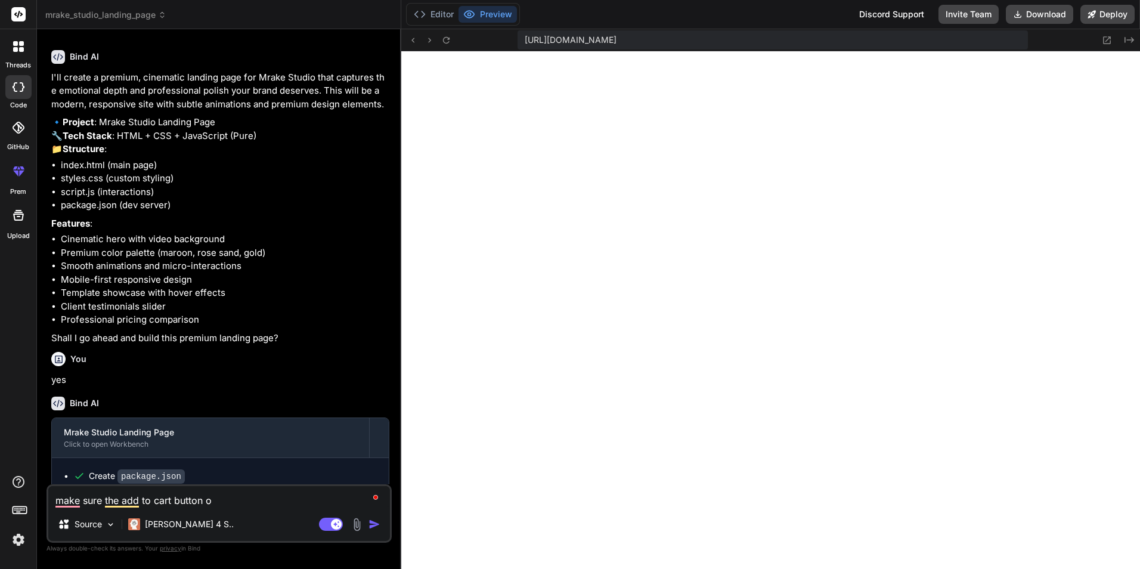
type textarea "x"
type textarea "make sure the add to cart button on"
type textarea "x"
type textarea "make sure the add to cart button on t"
type textarea "x"
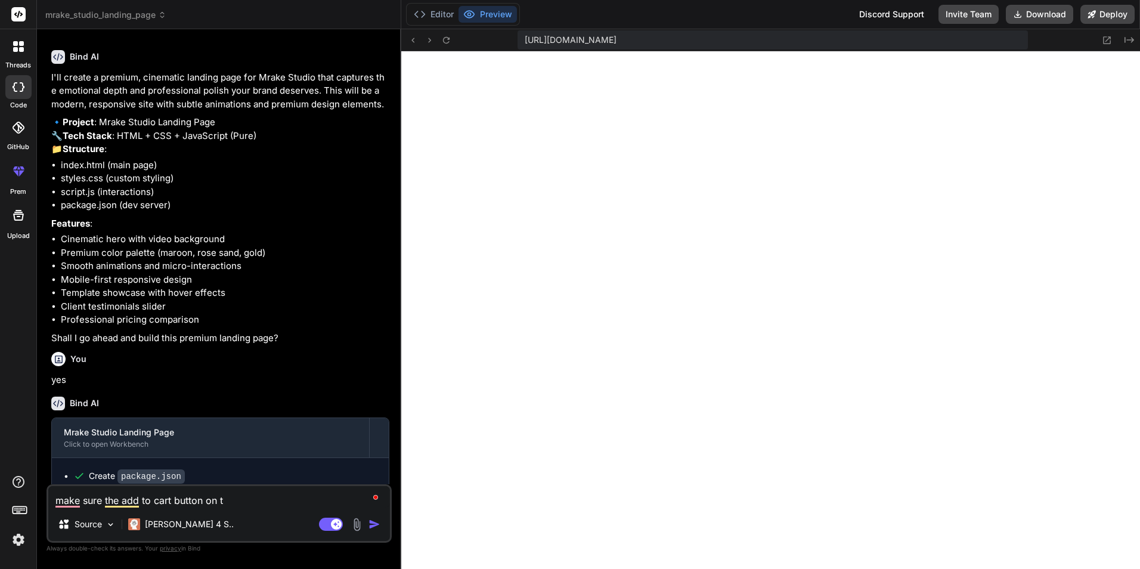
type textarea "make sure the add to cart button on th"
type textarea "x"
type textarea "make sure the add to cart button on the"
type textarea "x"
type textarea "make sure the add to cart button on the"
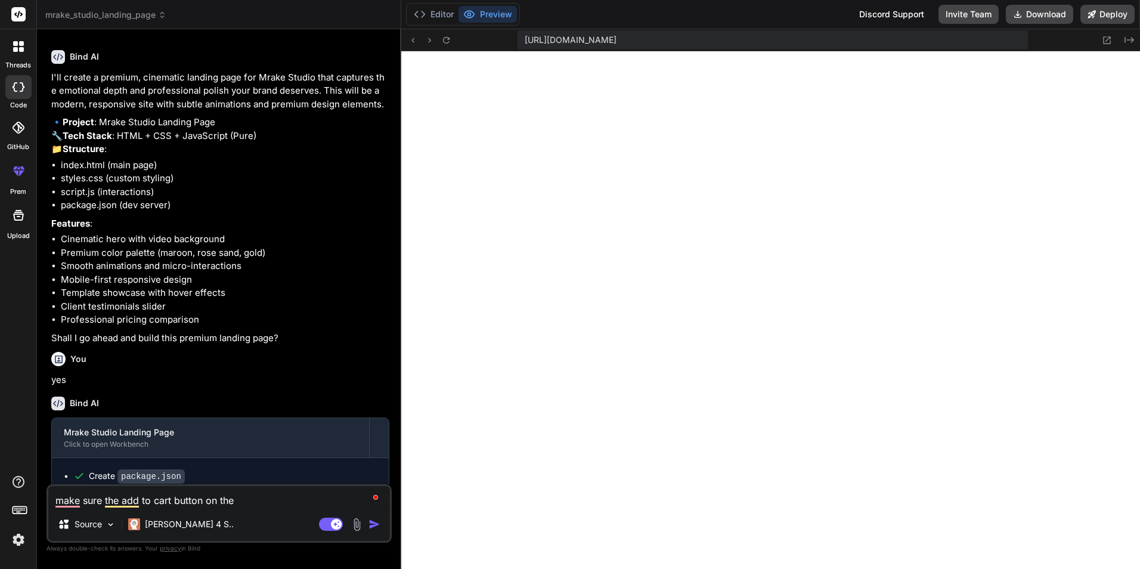
type textarea "x"
type textarea "make sure the add to cart button on the '"
type textarea "x"
type textarea "make sure the add to cart button on the 'c"
type textarea "x"
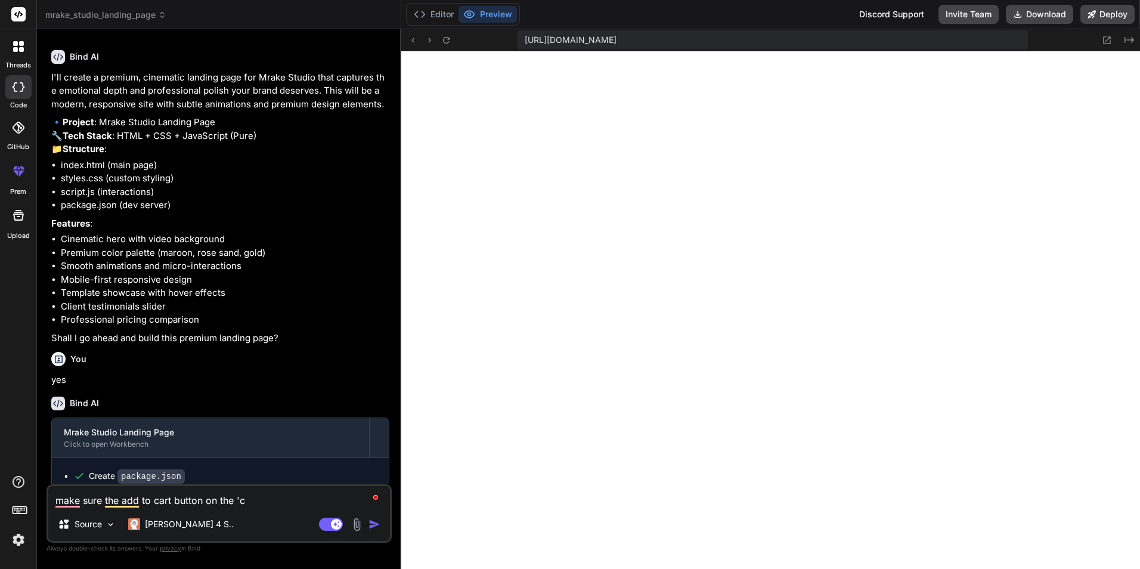
type textarea "make sure the add to cart button on the 'ch"
type textarea "x"
type textarea "make sure the add to cart button on the 'cho"
type textarea "x"
type textarea "make sure the add to cart button on the 'choo"
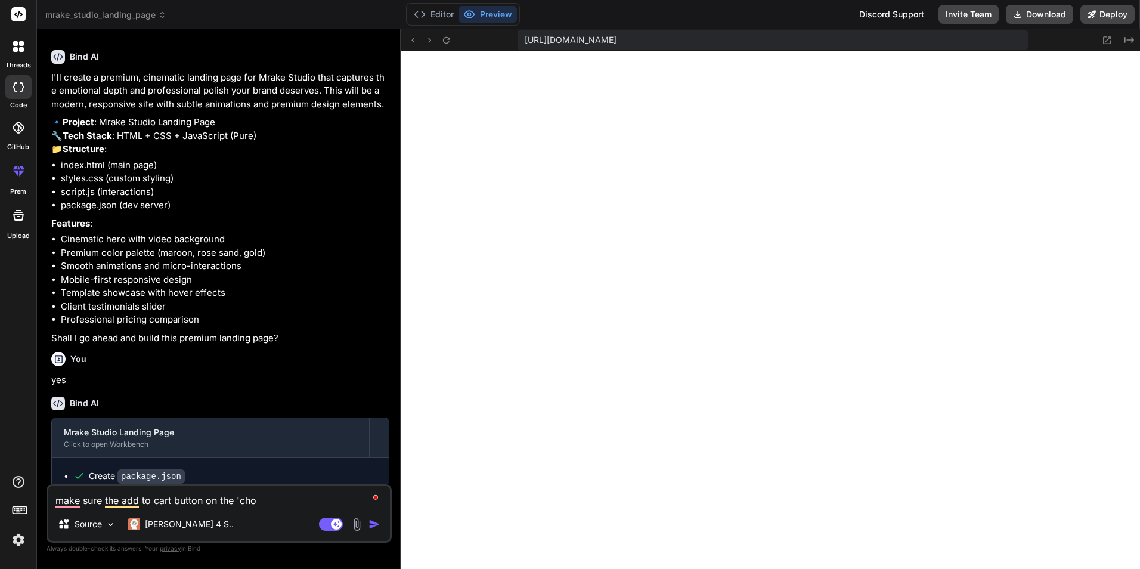
type textarea "x"
type textarea "make sure the add to cart button on the 'choos"
type textarea "x"
type textarea "make sure the add to cart button on the 'choose"
type textarea "x"
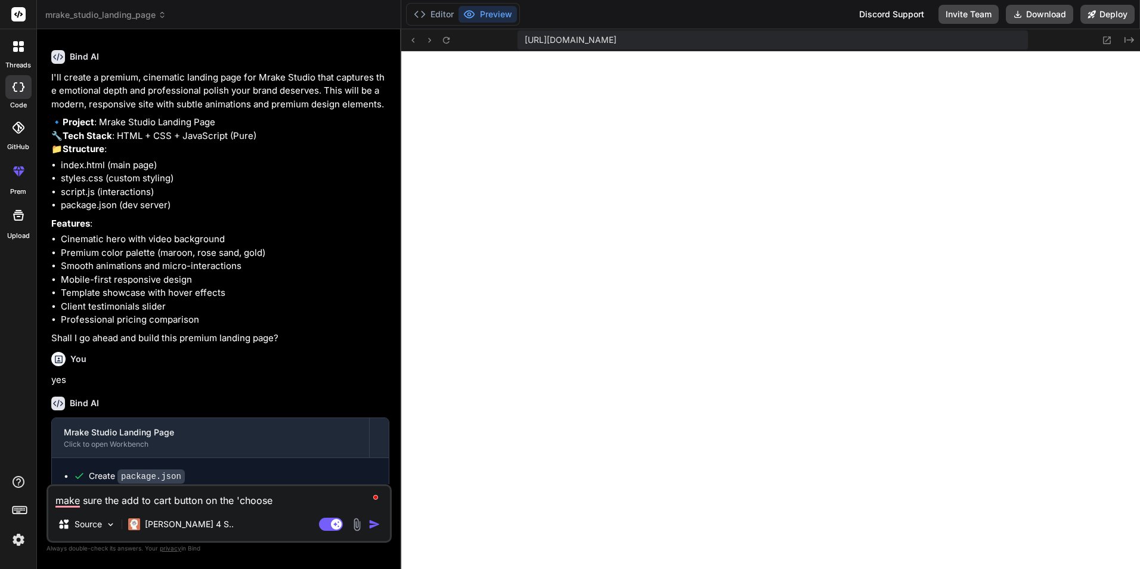
type textarea "make sure the add to cart button on the 'choose"
type textarea "x"
type textarea "make sure the add to cart button on the 'choose y"
type textarea "x"
type textarea "make sure the add to cart button on the 'choose yo"
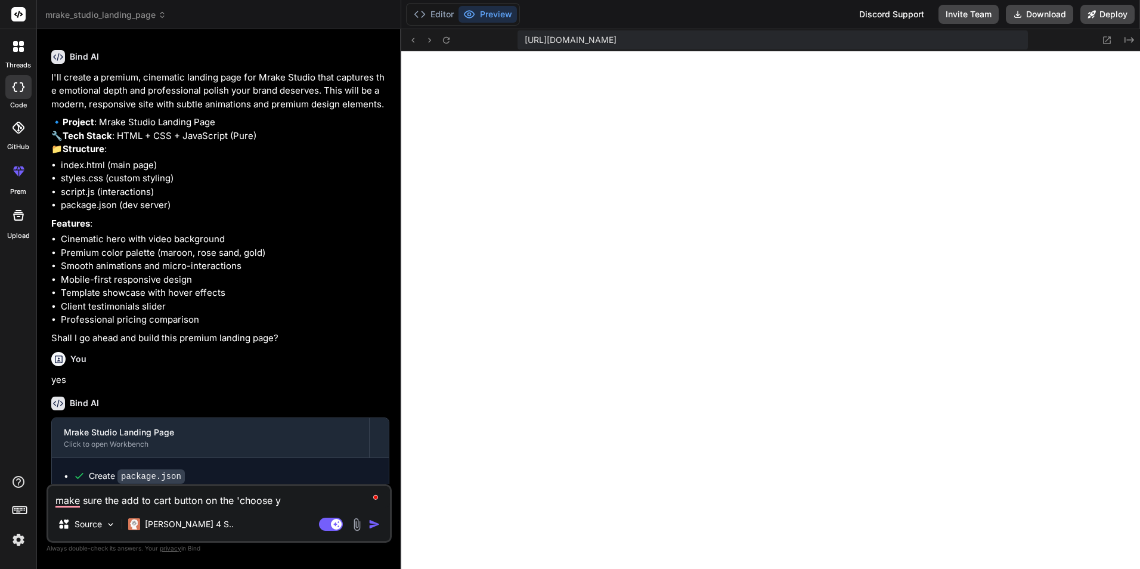
type textarea "x"
type textarea "make sure the add to cart button on the 'choose you"
type textarea "x"
type textarea "make sure the add to cart button on the 'choose your"
type textarea "x"
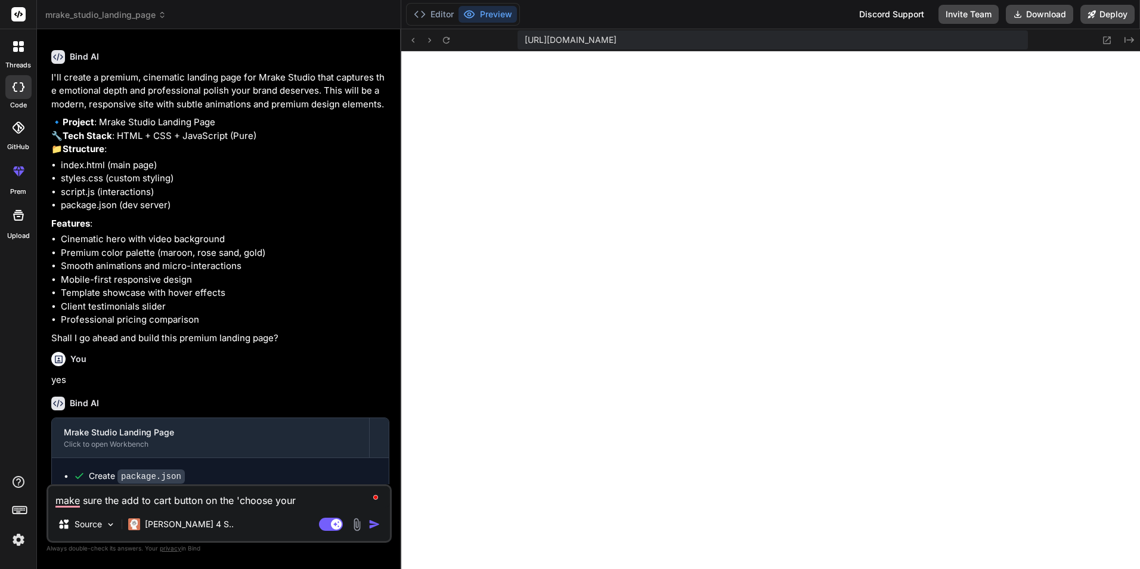
type textarea "make sure the add to cart button on the 'choose your"
type textarea "x"
type textarea "make sure the add to cart button on the 'choose your s"
type textarea "x"
type textarea "make sure the add to cart button on the 'choose your st"
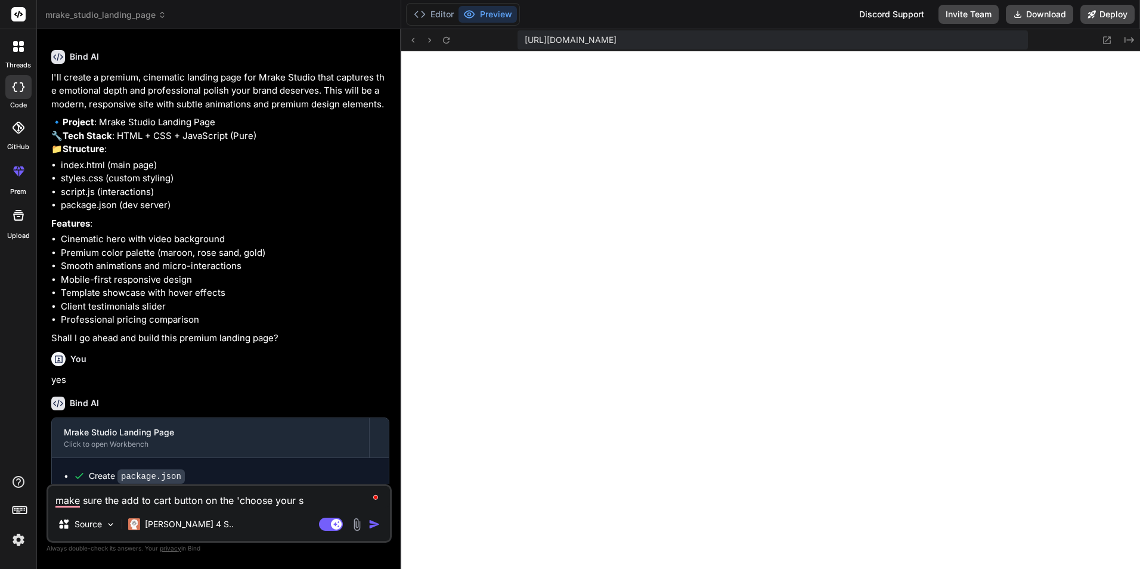
type textarea "x"
type textarea "make sure the add to cart button on the 'choose your sto"
type textarea "x"
type textarea "make sure the add to cart button on the 'choose your stor"
type textarea "x"
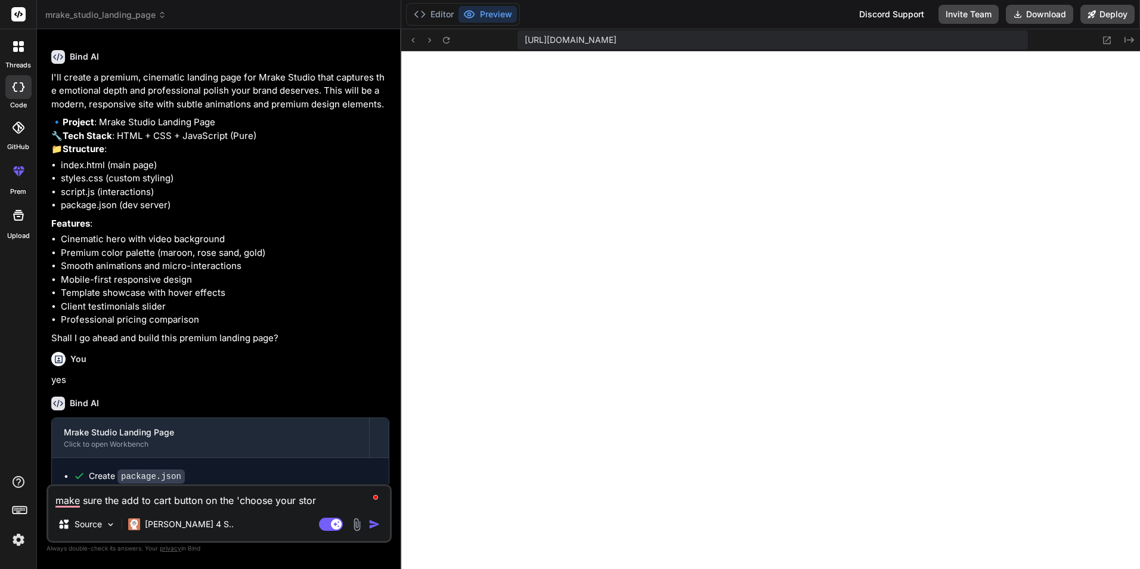
type textarea "make sure the add to cart button on the 'choose your storu"
type textarea "x"
type textarea "make sure the add to cart button on the 'choose your storu'"
type textarea "x"
type textarea "make sure the add to cart button on the 'choose your storu"
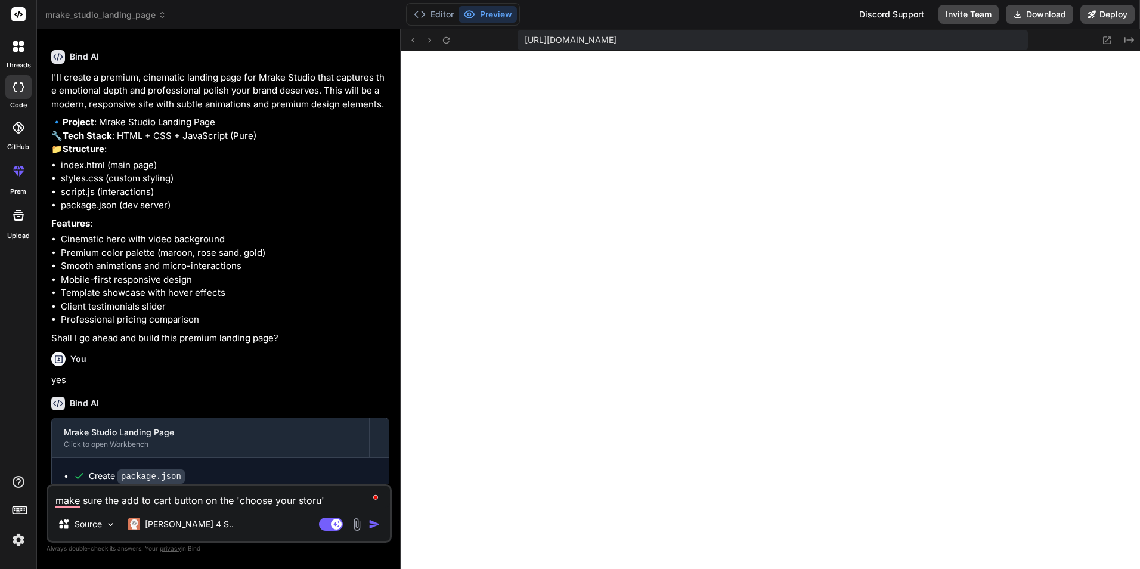
type textarea "x"
type textarea "make sure the add to cart button on the 'choose your stor"
type textarea "x"
type textarea "make sure the add to cart button on the 'choose your story"
type textarea "x"
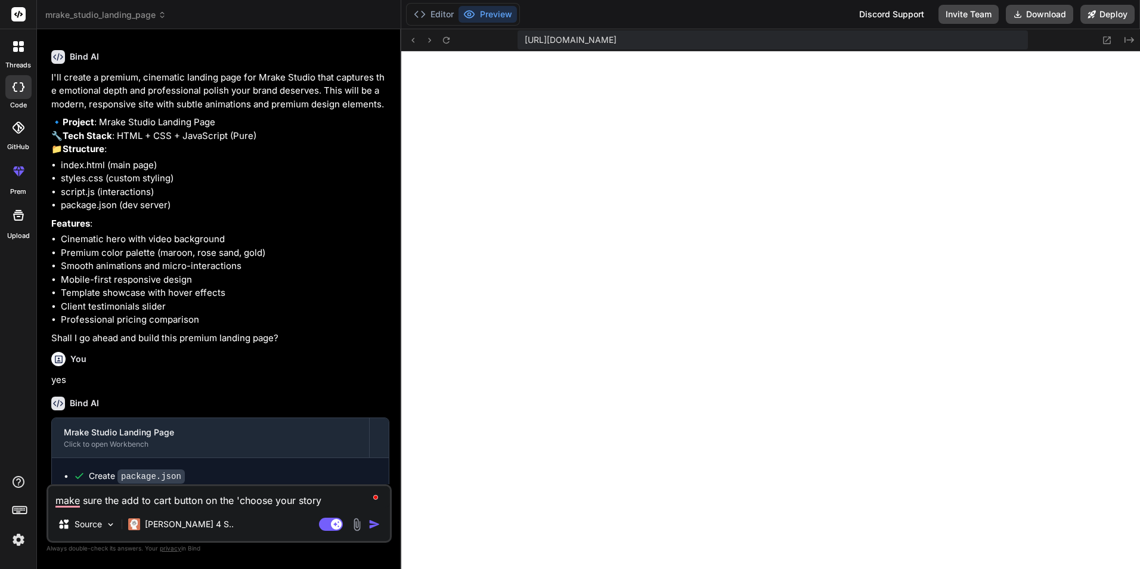
type textarea "make sure the add to cart button on the 'choose your story'"
type textarea "x"
type textarea "make sure the add to cart button on the 'choose your story's"
type textarea "x"
type textarea "make sure the add to cart button on the 'choose your story's"
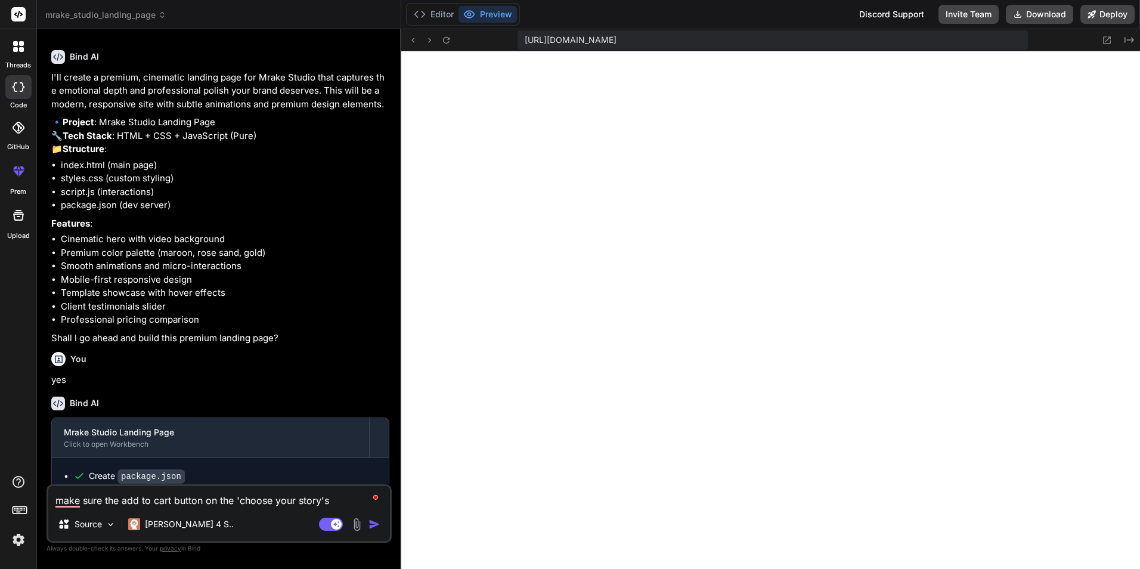
type textarea "x"
type textarea "make sure the add to cart button on the 'choose your story's f"
type textarea "x"
type textarea "make sure the add to cart button on the 'choose your story's fo"
type textarea "x"
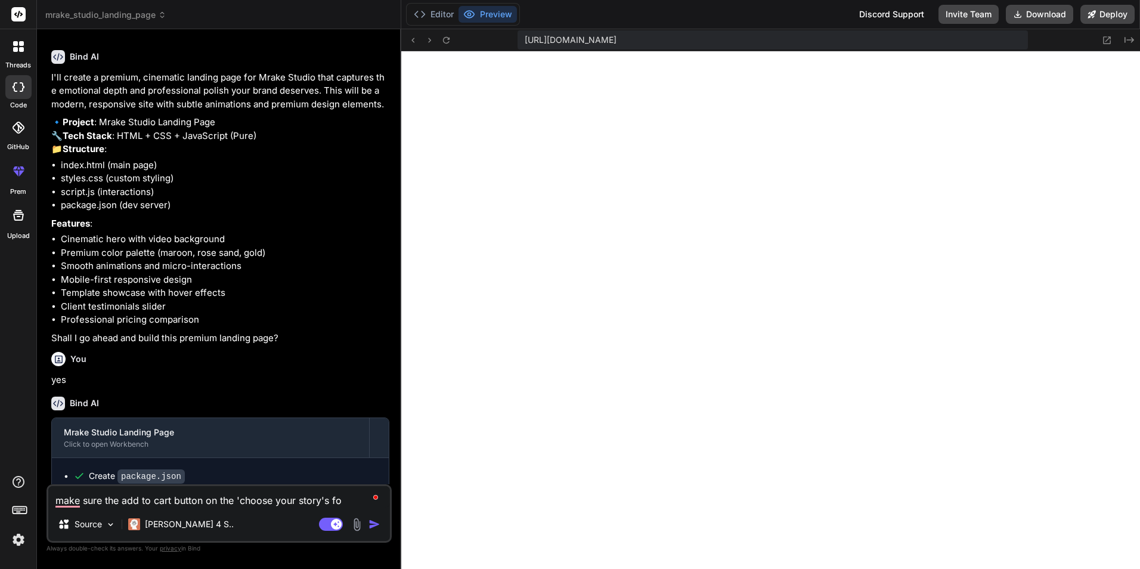
type textarea "make sure the add to cart button on the 'choose your story's fou"
type textarea "x"
type textarea "make sure the add to cart button on the 'choose your story's foun"
type textarea "x"
type textarea "make sure the add to cart button on the 'choose your story's found"
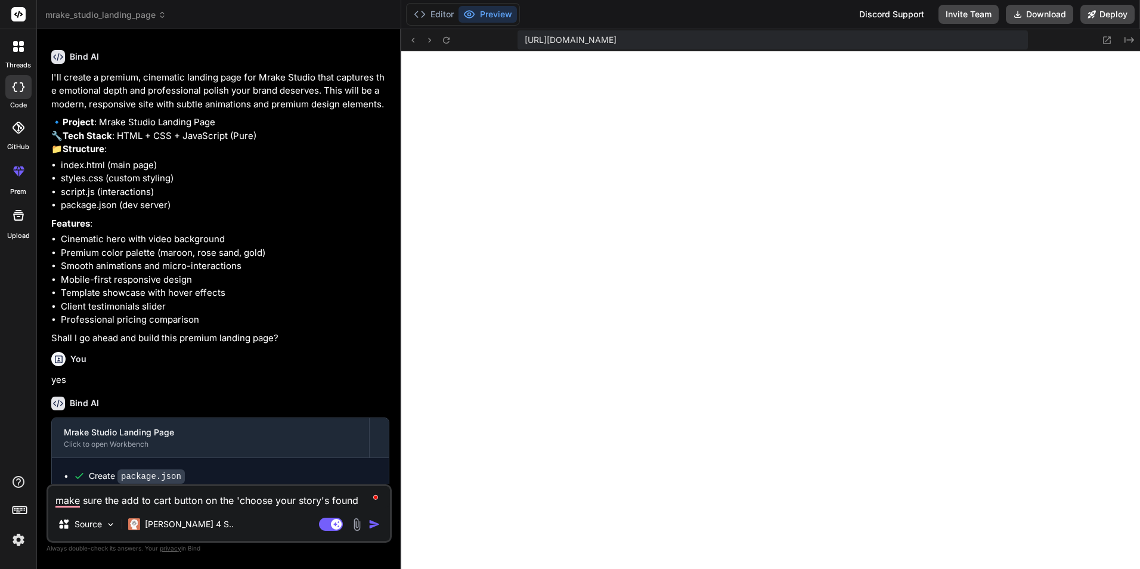
type textarea "x"
type textarea "make sure the add to cart button on the 'choose your story's founda"
type textarea "x"
type textarea "make sure the add to cart button on the 'choose your story's foundat"
type textarea "x"
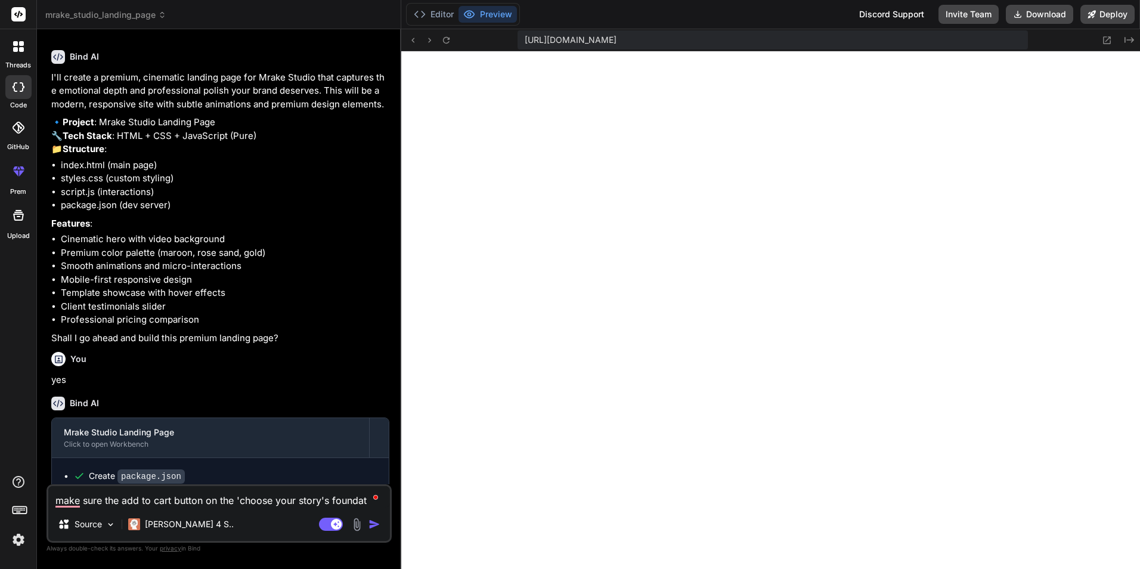
type textarea "make sure the add to cart button on the 'choose your story's foundati"
type textarea "x"
type textarea "make sure the add to cart button on the 'choose your story's foundatio"
type textarea "x"
type textarea "make sure the add to cart button on the 'choose your story's foundation"
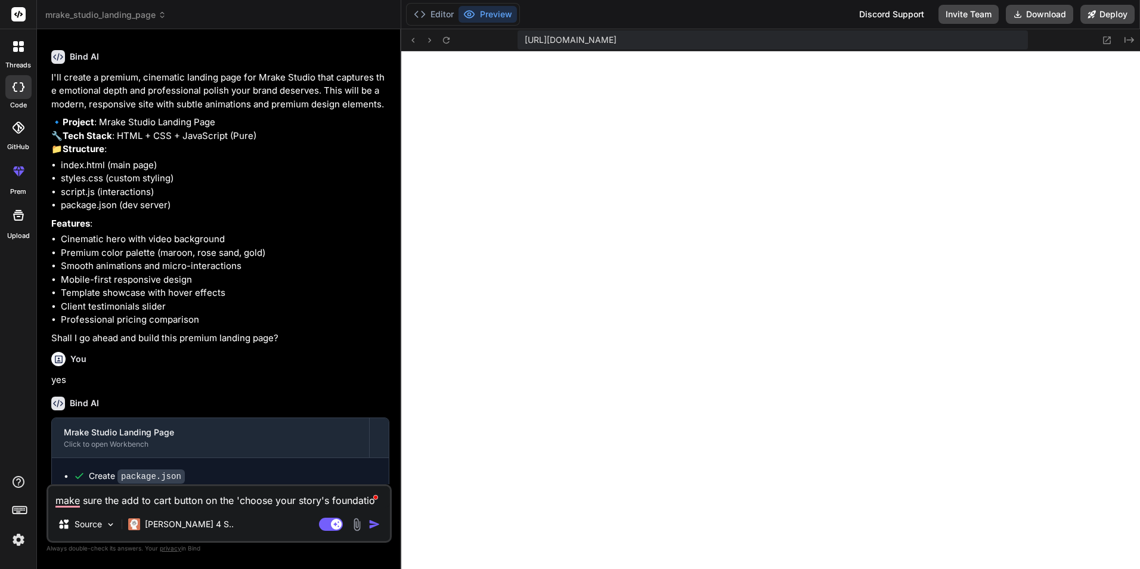
type textarea "x"
type textarea "make sure the add to cart button on the 'choose your story's foundation'"
type textarea "x"
type textarea "make sure the add to cart button on the 'choose your story's foundation'"
type textarea "x"
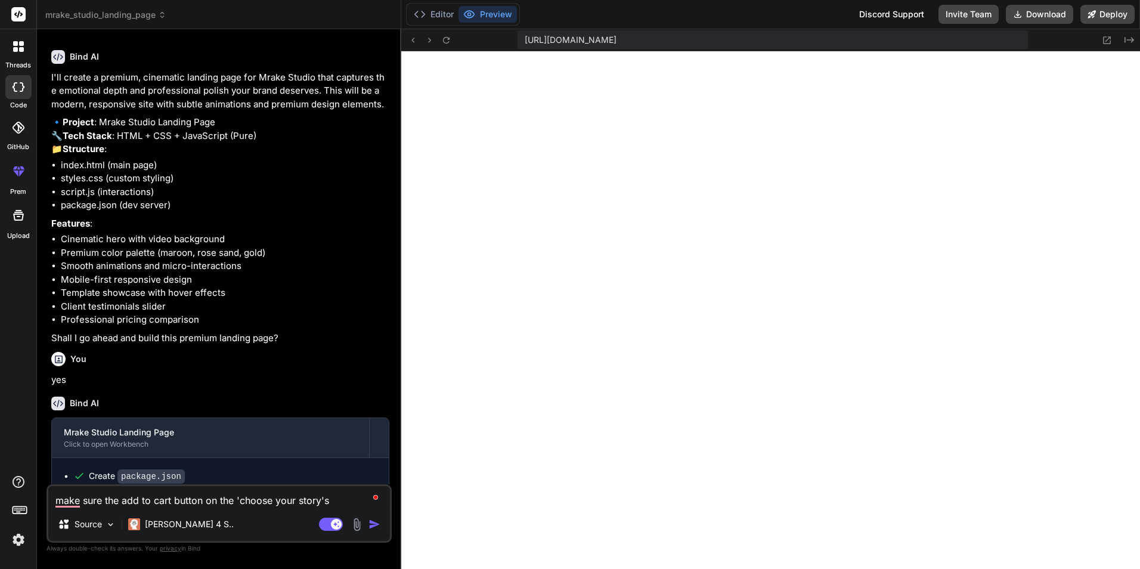
type textarea "make sure the add to cart button on the 'choose your story's foundation' s"
type textarea "x"
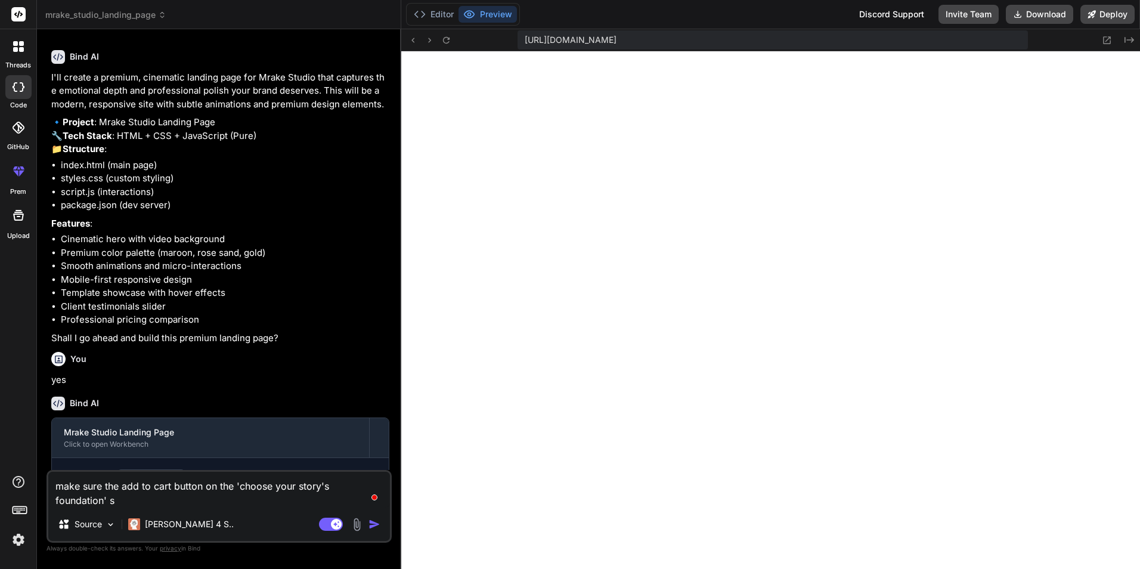
type textarea "make sure the add to cart button on the 'choose your story's foundation' se"
type textarea "x"
type textarea "make sure the add to cart button on the 'choose your story's foundation' sec"
type textarea "x"
type textarea "make sure the add to cart button on the 'choose your story's foundation' sect"
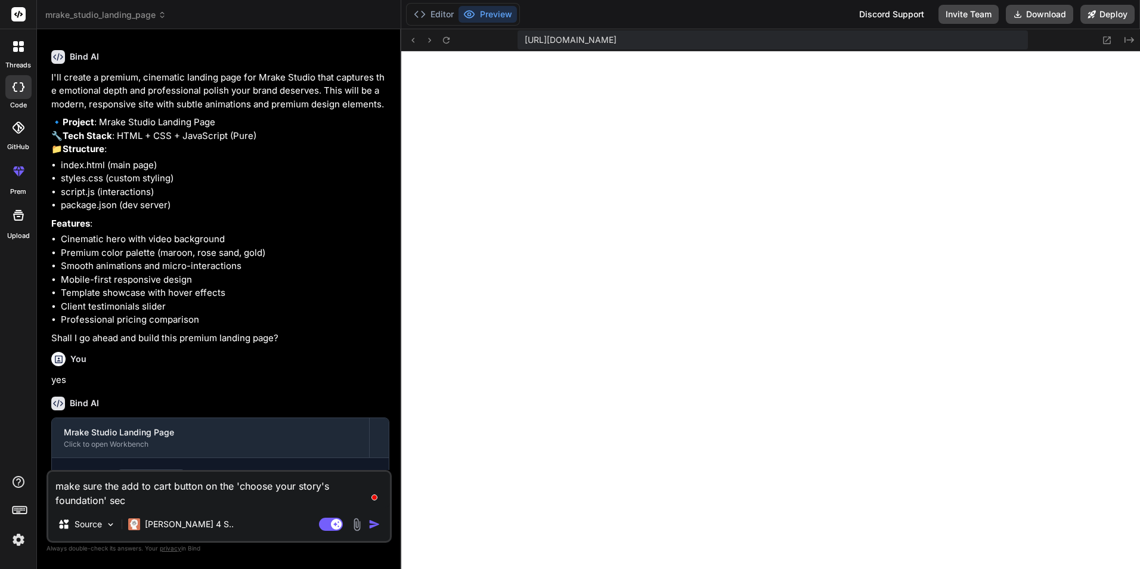
type textarea "x"
type textarea "make sure the add to cart button on the 'choose your story's foundation' secti"
type textarea "x"
type textarea "make sure the add to cart button on the 'choose your story's foundation' sectio"
type textarea "x"
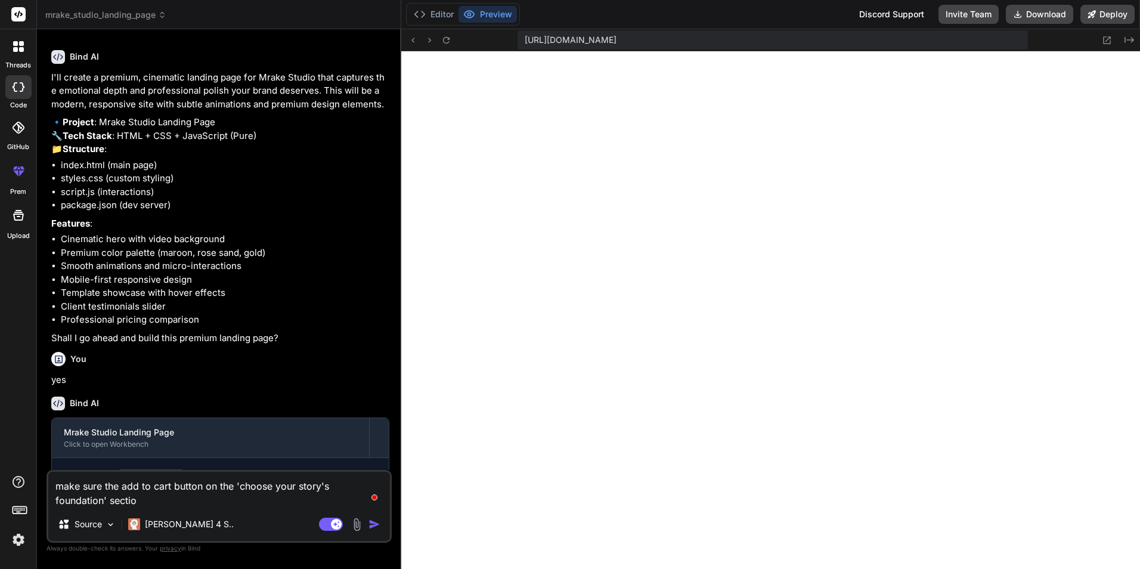
type textarea "make sure the add to cart button on the 'choose your story's foundation' section"
type textarea "x"
type textarea "make sure the add to cart button on the 'choose your story's foundation' section"
type textarea "x"
type textarea "make sure the add to cart button on the 'choose your story's foundation' sectio…"
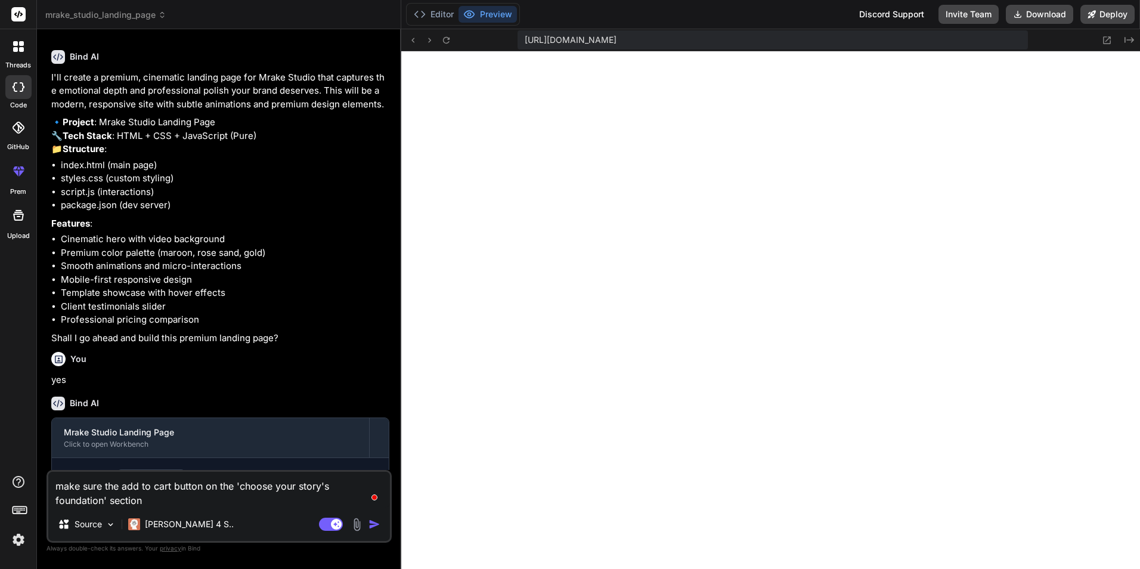
type textarea "x"
type textarea "make sure the add to cart button on the 'choose your story's foundation' sectio…"
type textarea "x"
type textarea "make sure the add to cart button on the 'choose your story's foundation' sectio…"
type textarea "x"
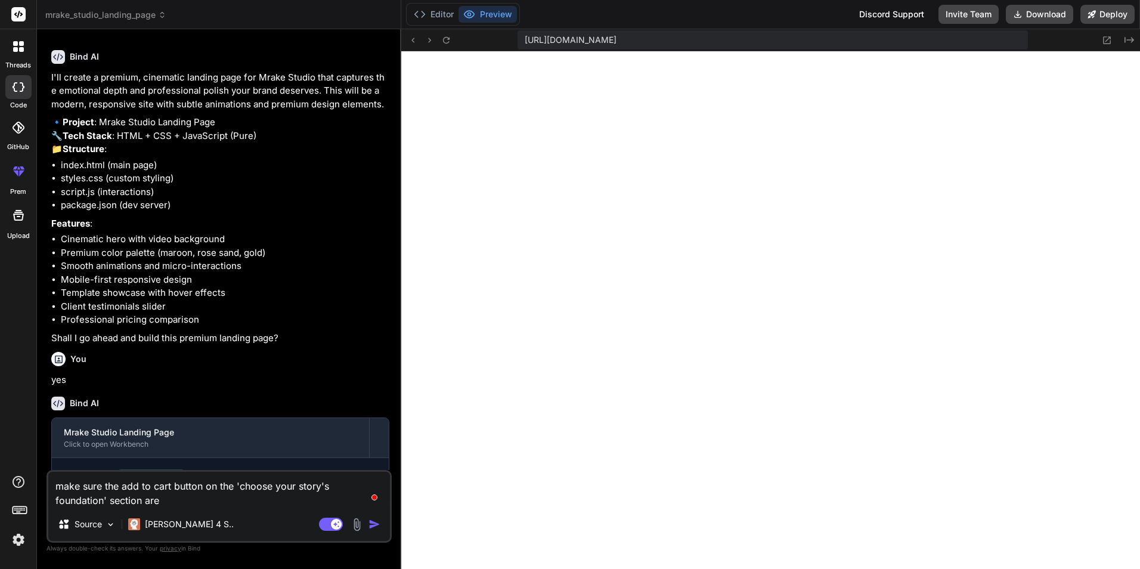
type textarea "make sure the add to cart button on the 'choose your story's foundation' sectio…"
type textarea "x"
type textarea "make sure the add to cart button on the 'choose your story's foundation' sectio…"
type textarea "x"
type textarea "make sure the add to cart button on the 'choose your story's foundation' sectio…"
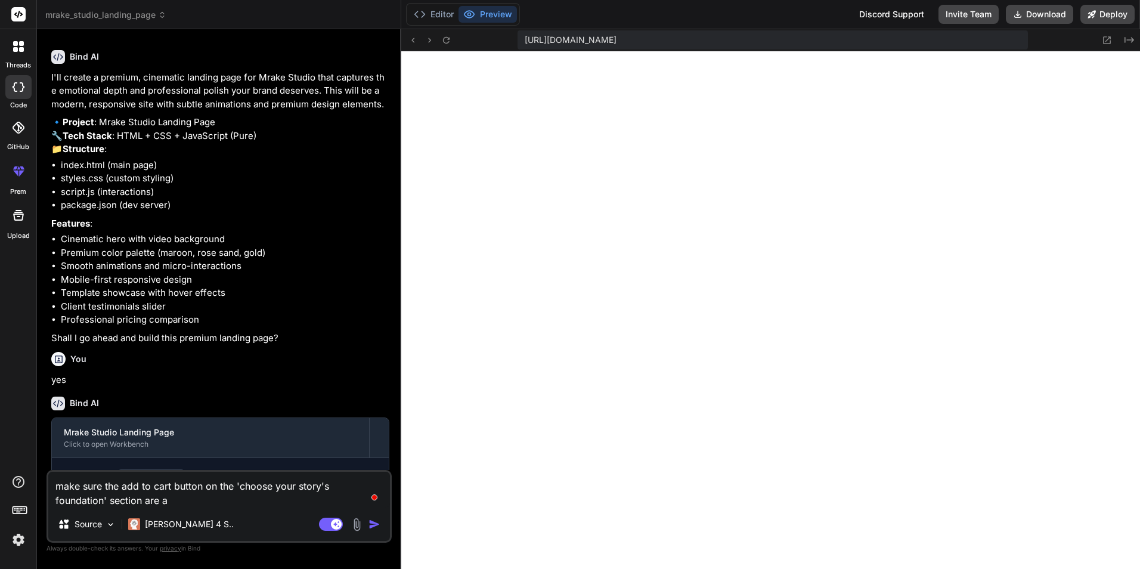
type textarea "x"
type textarea "make sure the add to cart button on the 'choose your story's foundation' sectio…"
type textarea "x"
type textarea "make sure the add to cart button on the 'choose your story's foundation' sectio…"
type textarea "x"
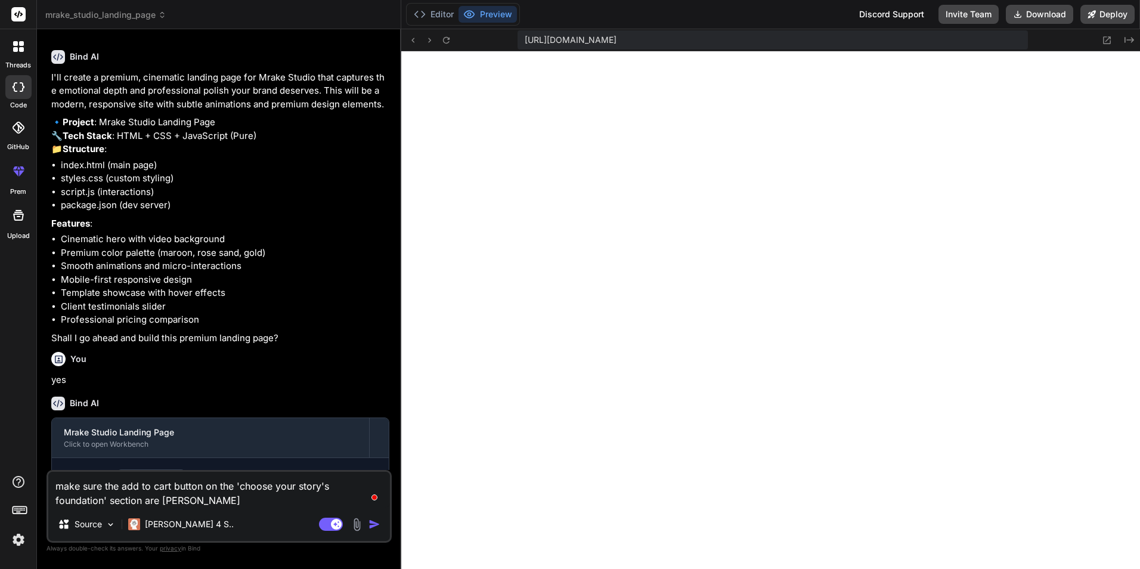
type textarea "make sure the add to cart button on the 'choose your story's foundation' sectio…"
type textarea "x"
type textarea "make sure the add to cart button on the 'choose your story's foundation' sectio…"
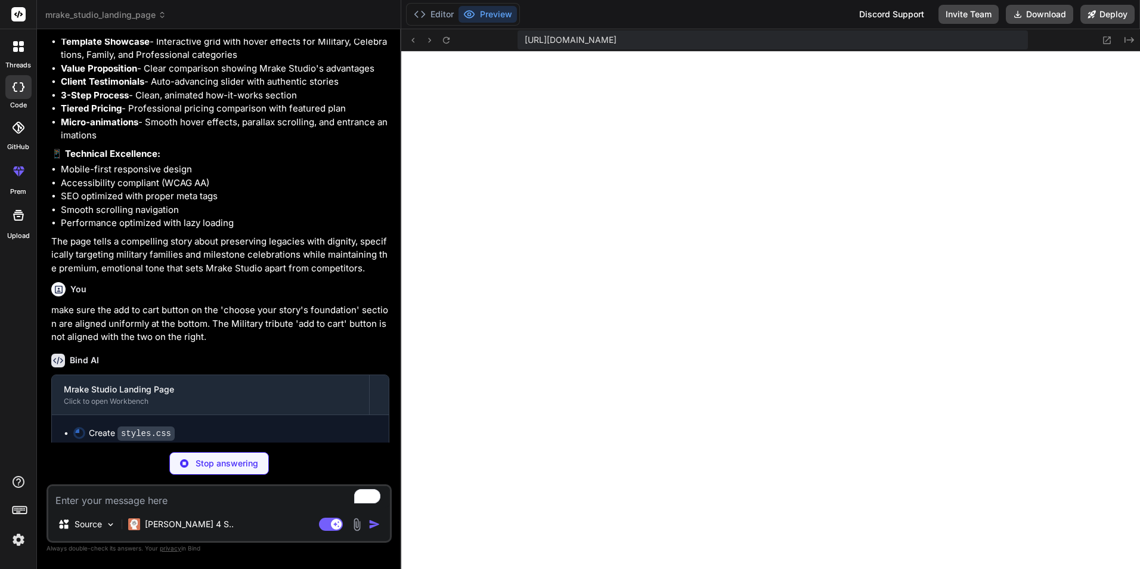
scroll to position [1379, 0]
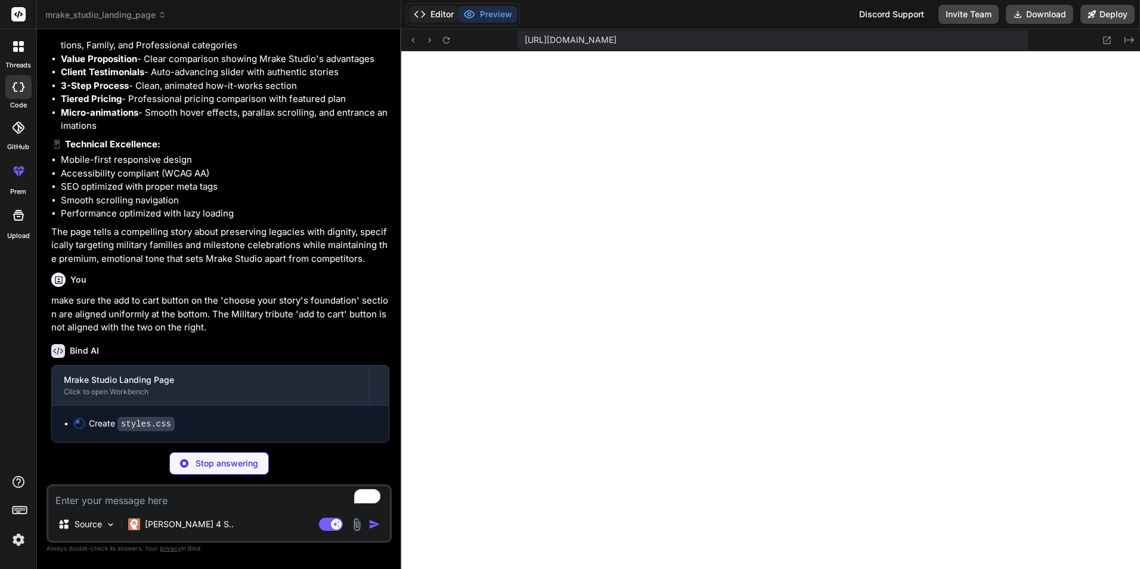
click at [444, 11] on button "Editor" at bounding box center [433, 14] width 49 height 17
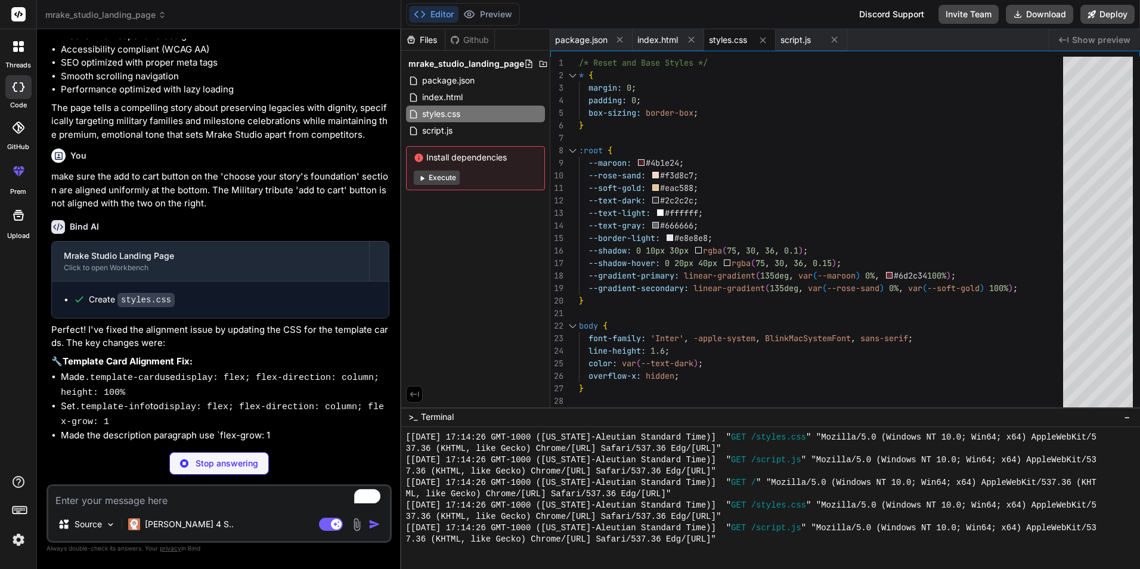
scroll to position [1513, 0]
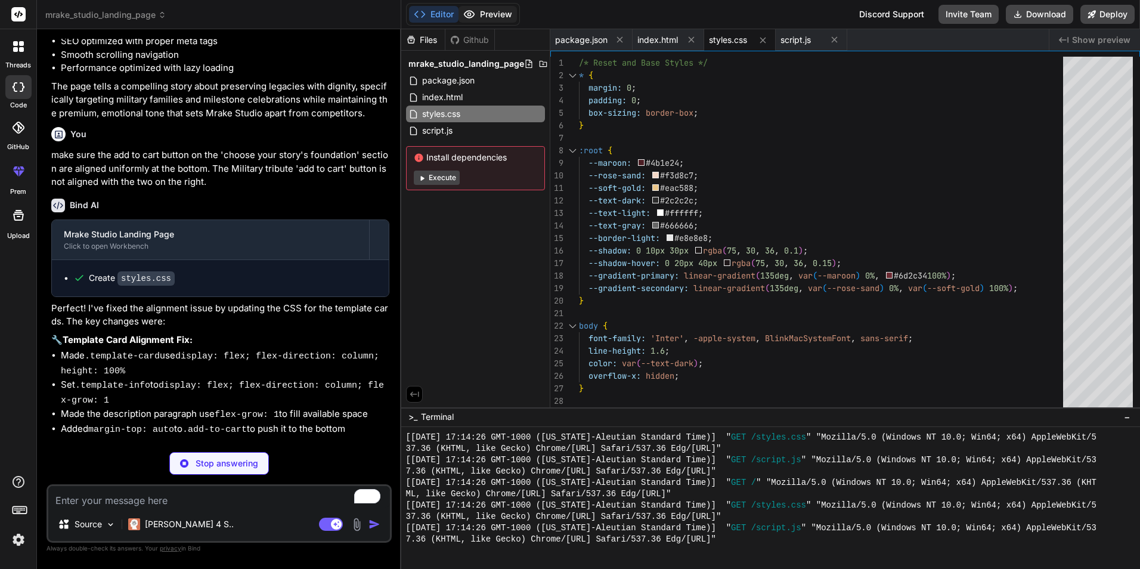
click at [493, 18] on button "Preview" at bounding box center [488, 14] width 58 height 17
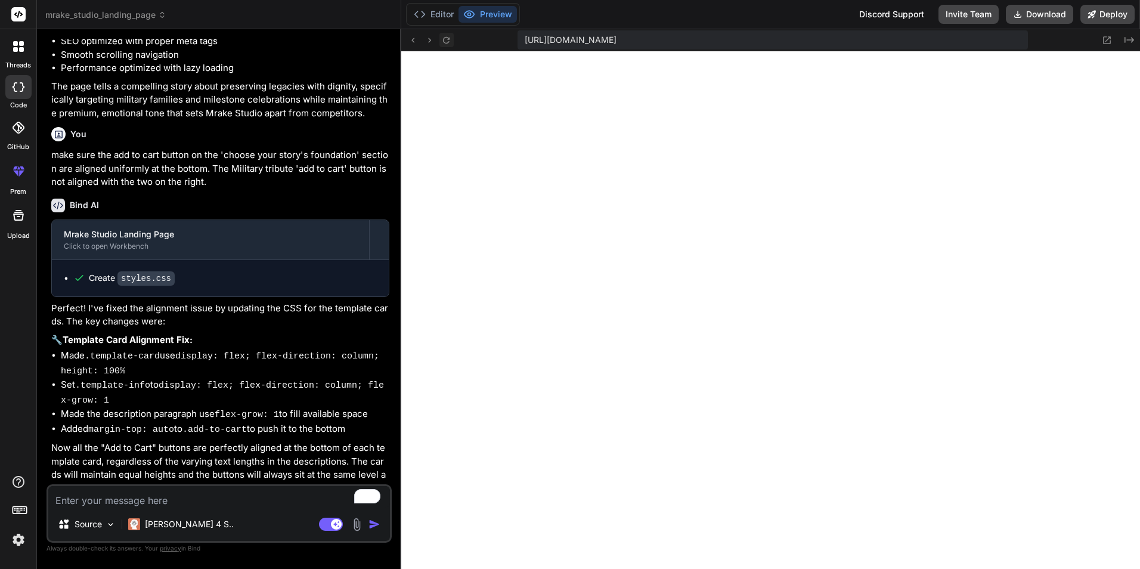
click at [445, 42] on icon at bounding box center [446, 40] width 10 height 10
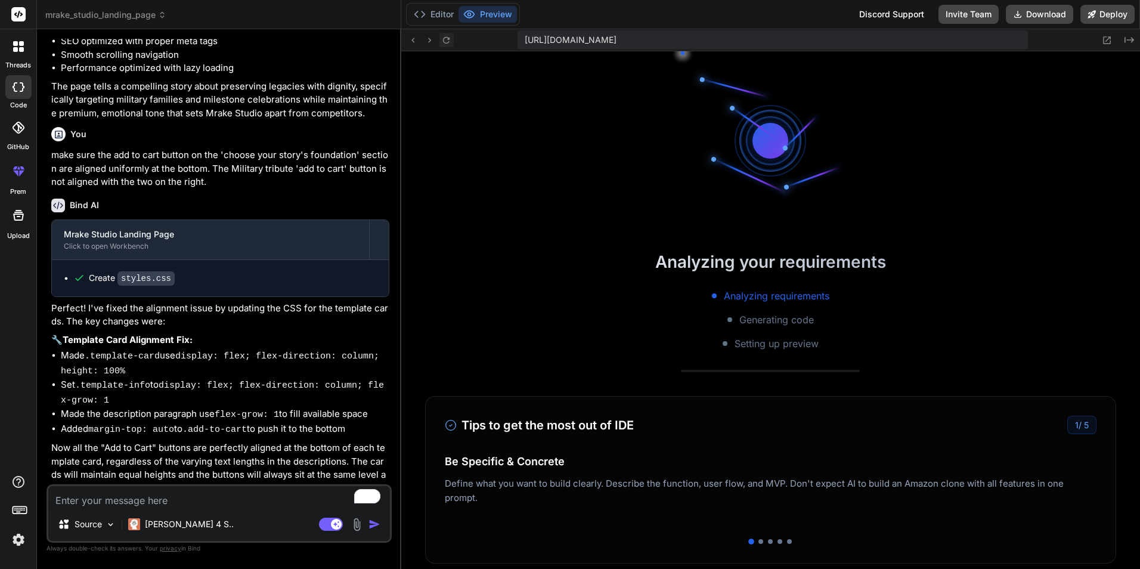
scroll to position [1348, 0]
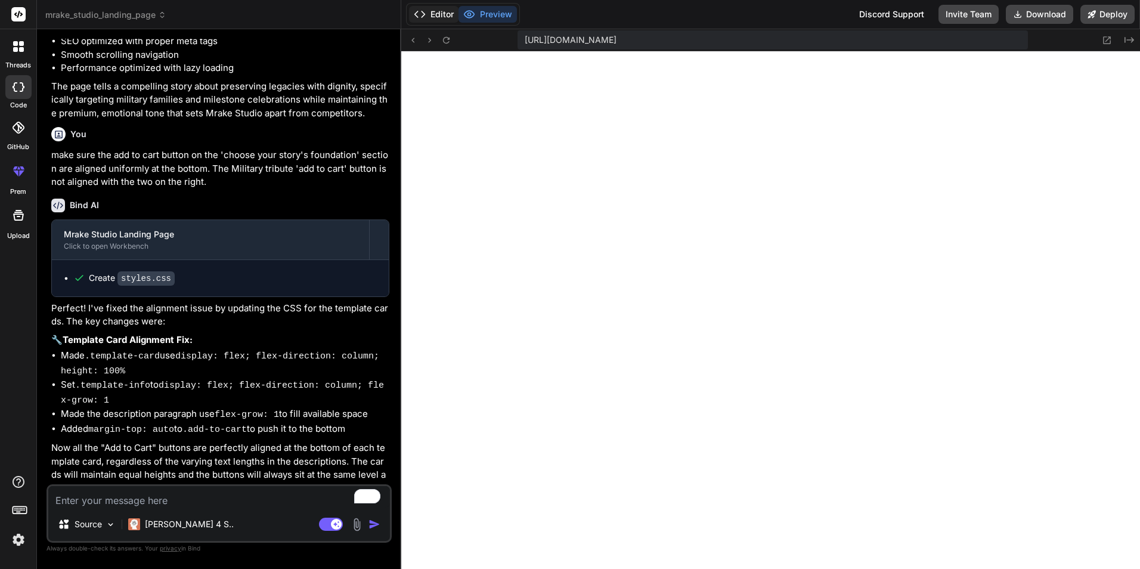
click at [439, 15] on button "Editor" at bounding box center [433, 14] width 49 height 17
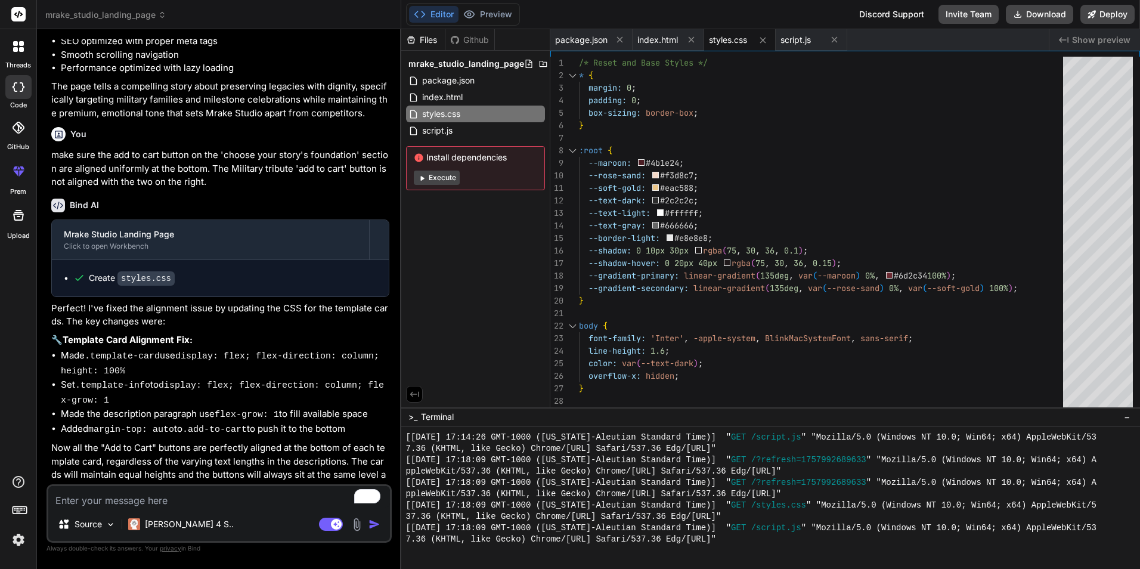
click at [417, 178] on icon at bounding box center [421, 178] width 9 height 9
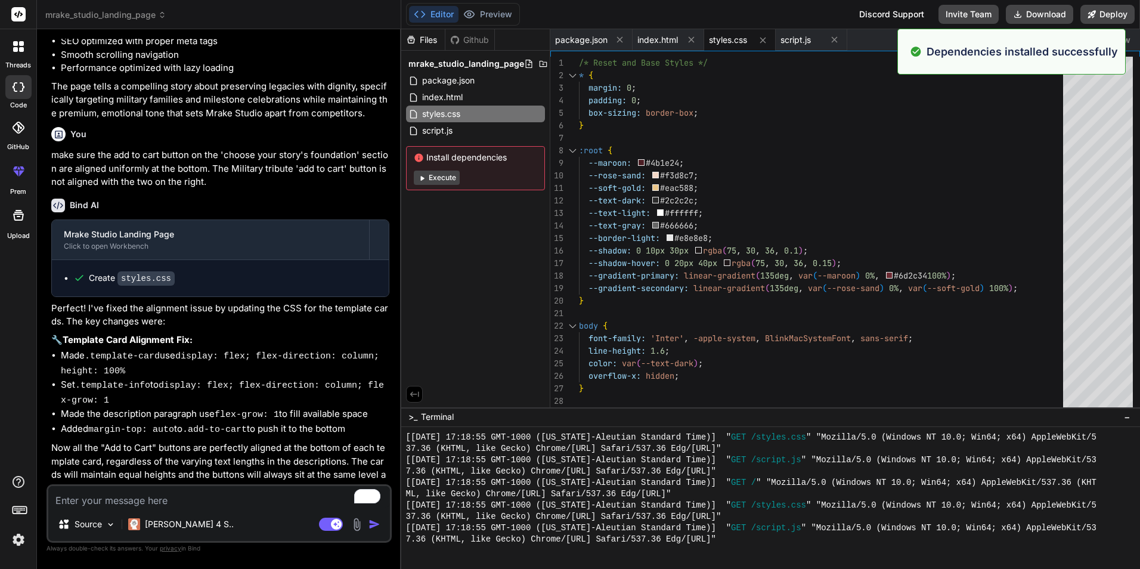
scroll to position [1949, 0]
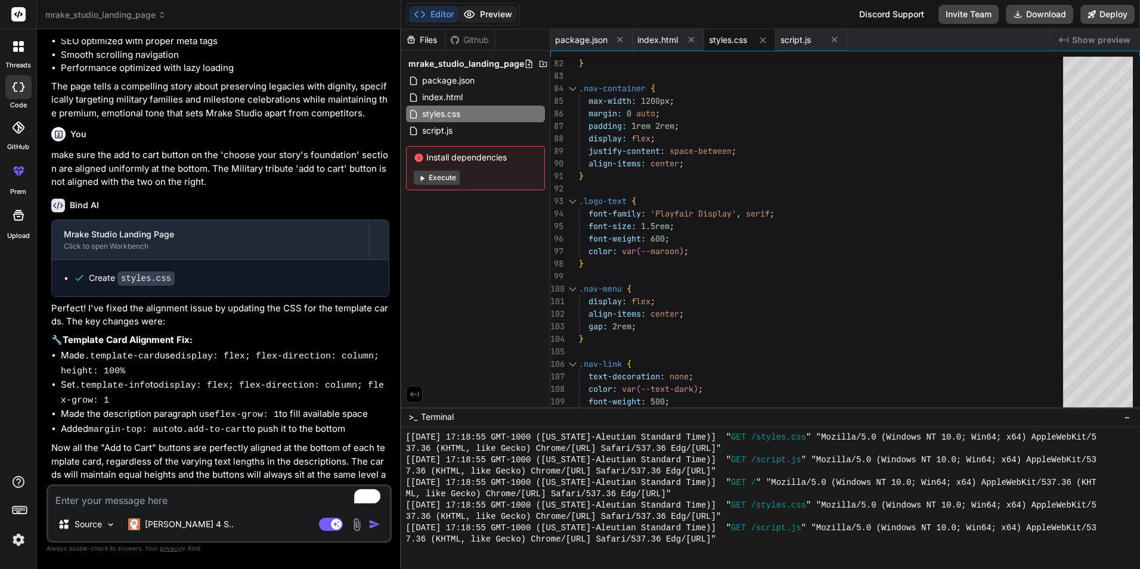
click at [514, 12] on button "Preview" at bounding box center [488, 14] width 58 height 17
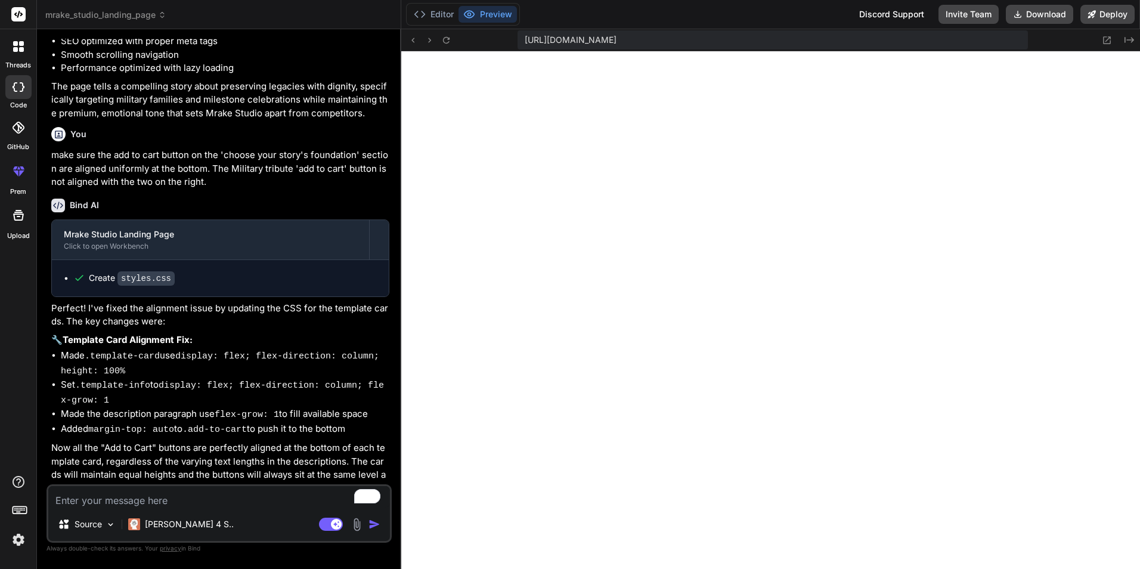
click at [174, 496] on textarea "To enrich screen reader interactions, please activate Accessibility in Grammarl…" at bounding box center [219, 496] width 342 height 21
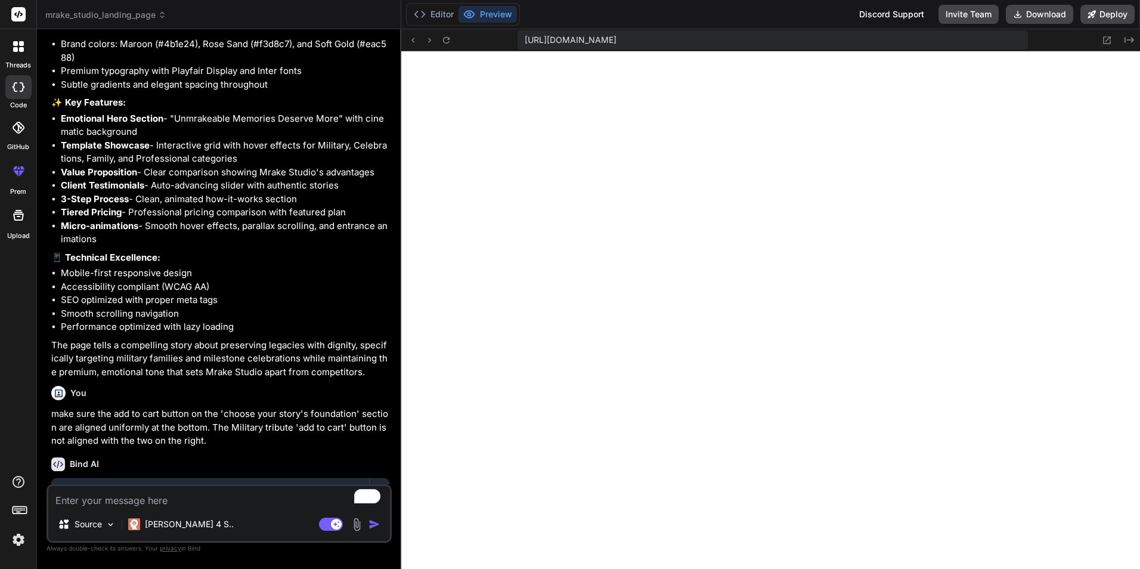
scroll to position [1275, 0]
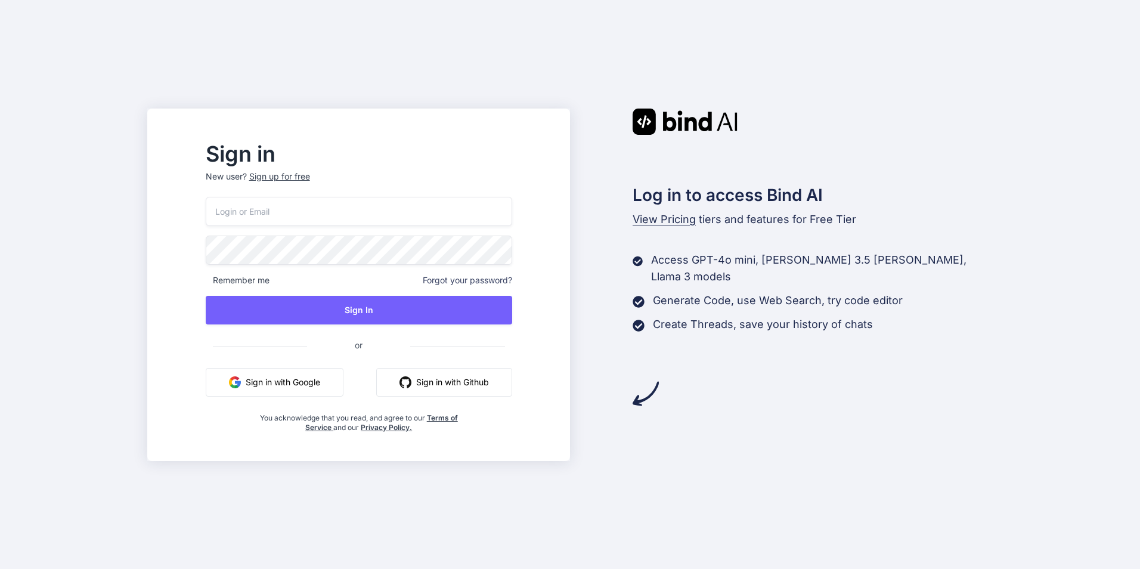
click at [289, 379] on button "Sign in with Google" at bounding box center [275, 382] width 138 height 29
